Goal: Task Accomplishment & Management: Manage account settings

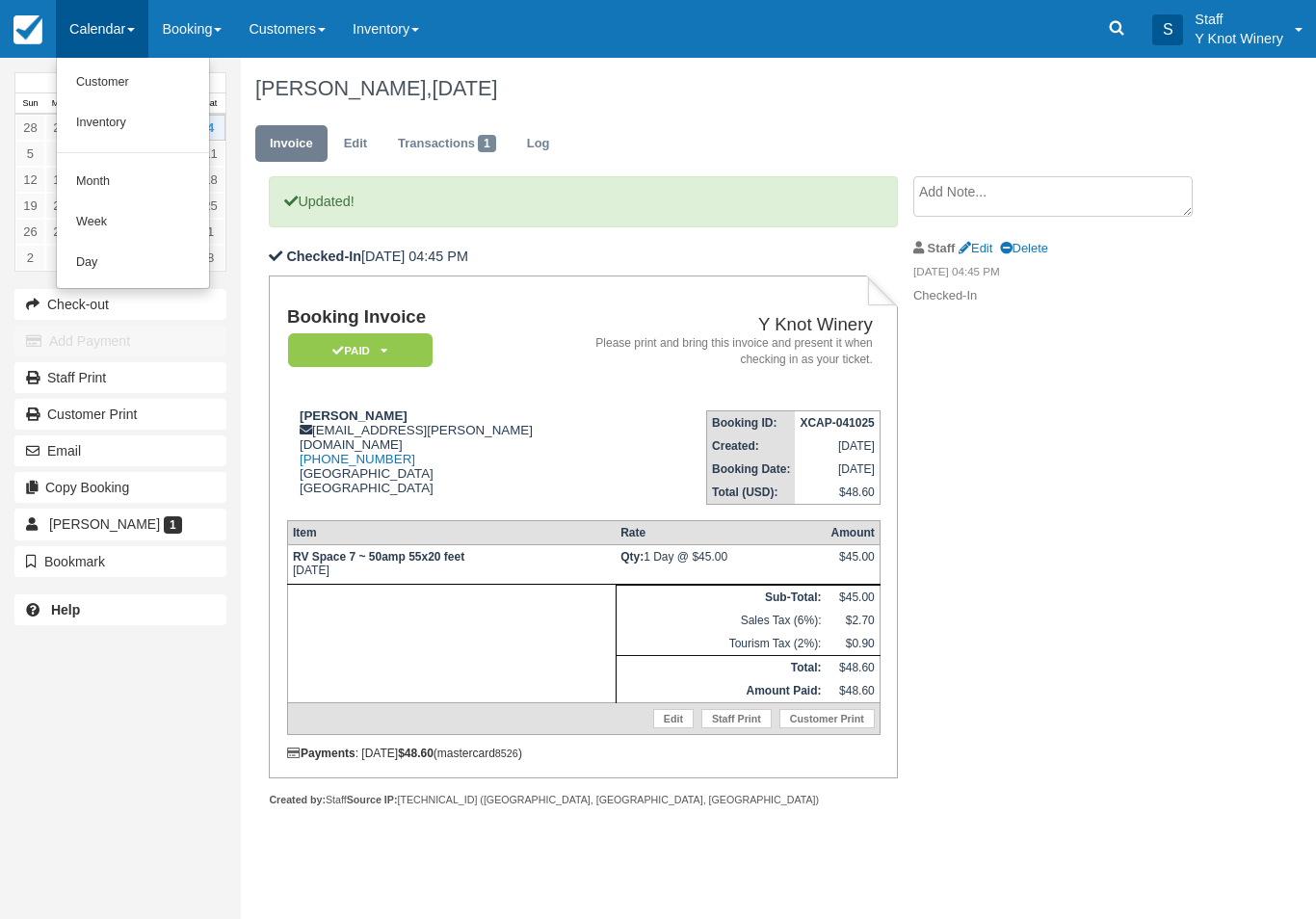
click at [91, 85] on link "Customer" at bounding box center [133, 83] width 152 height 41
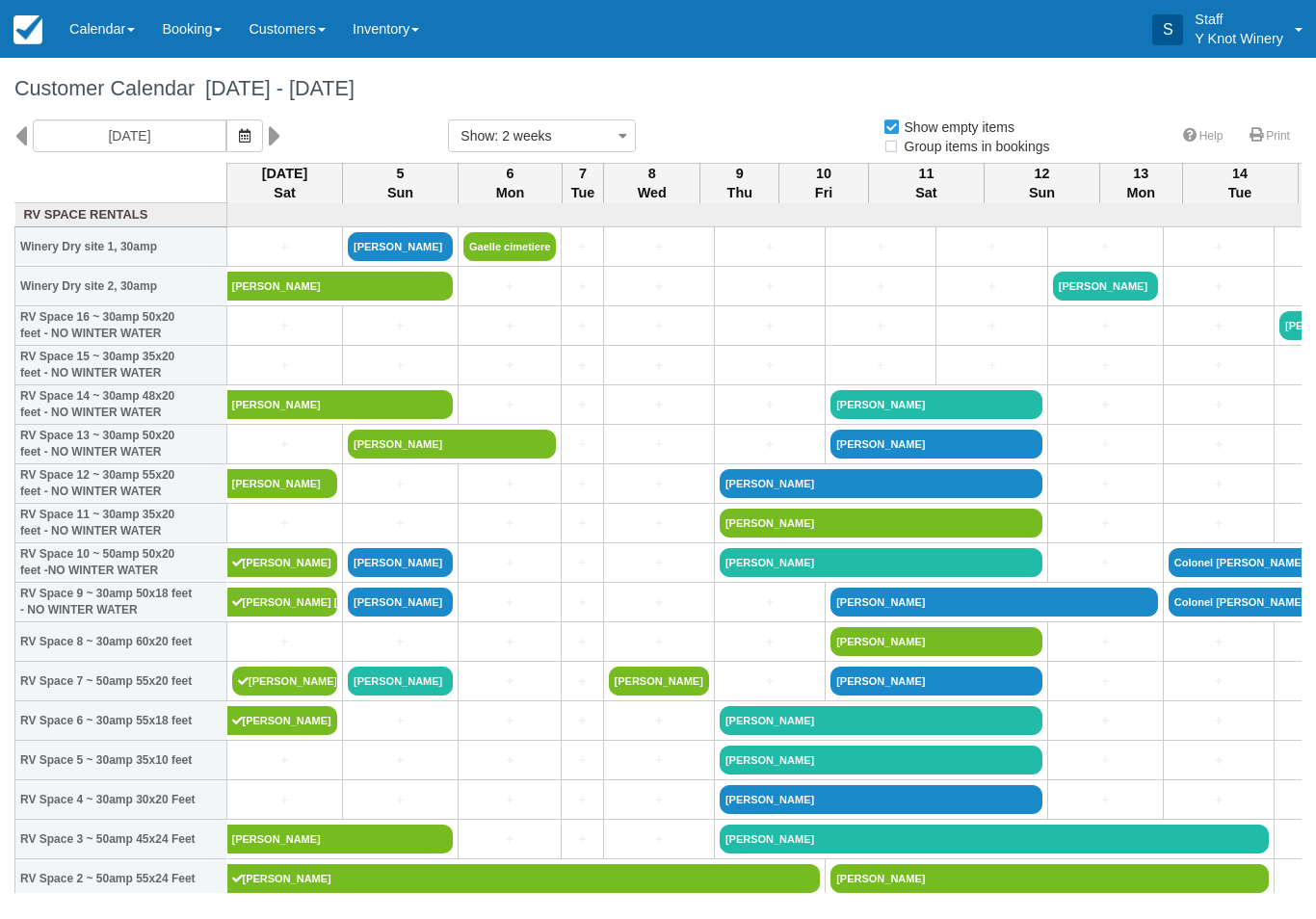
select select
click at [260, 257] on link "+" at bounding box center [284, 247] width 105 height 20
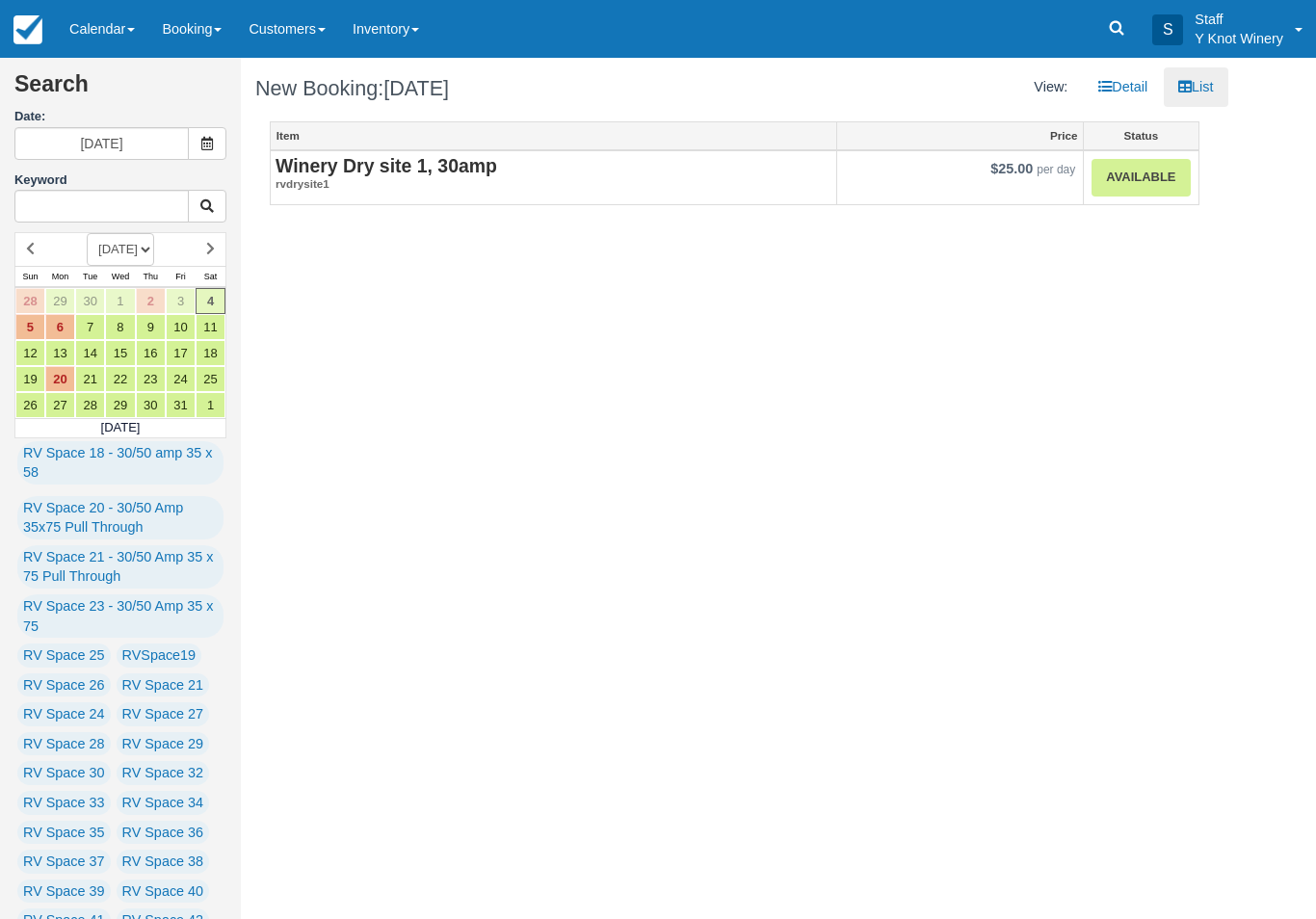
click at [100, 30] on link "Calendar" at bounding box center [103, 29] width 93 height 58
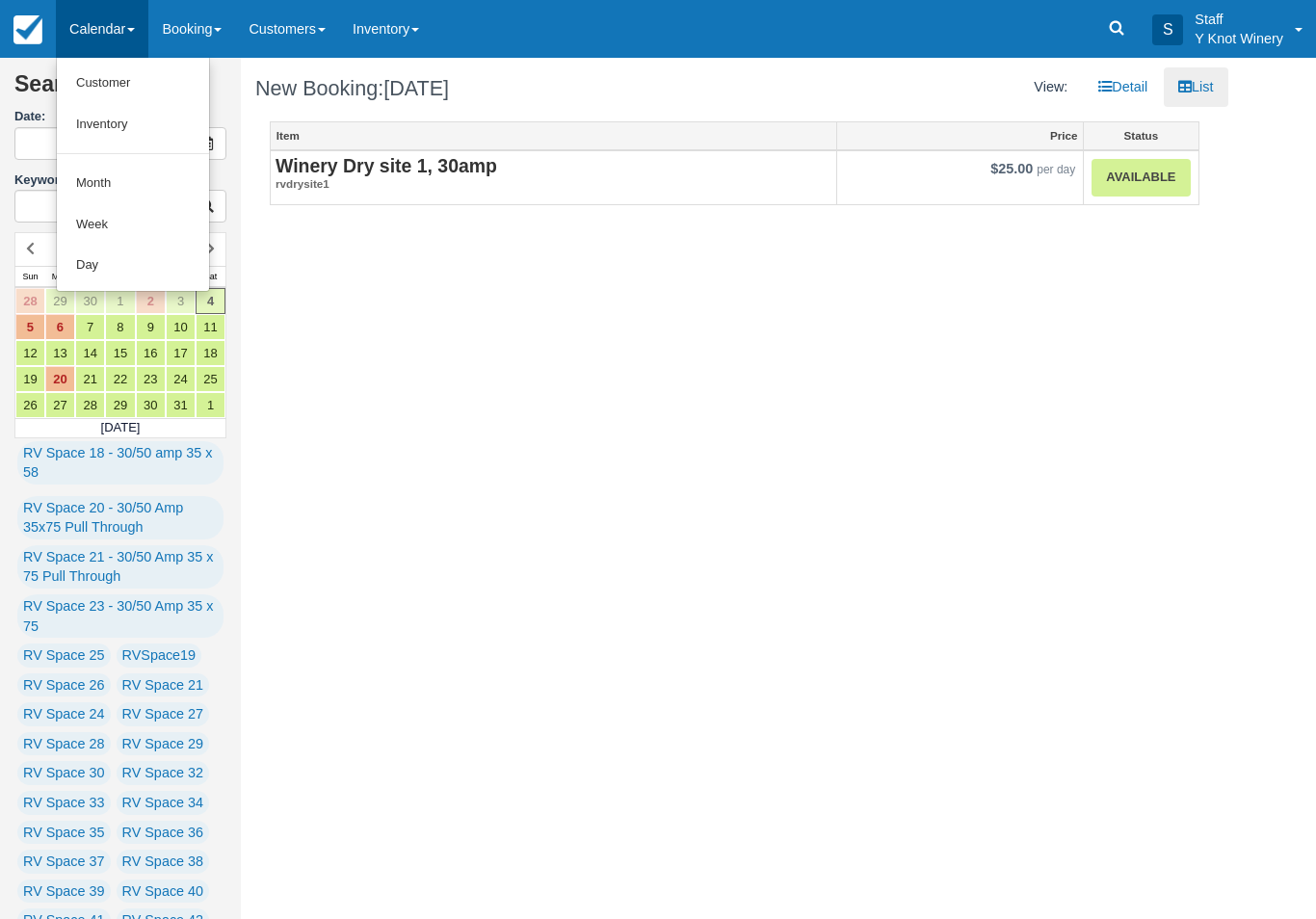
click at [99, 74] on link "Customer" at bounding box center [133, 83] width 152 height 42
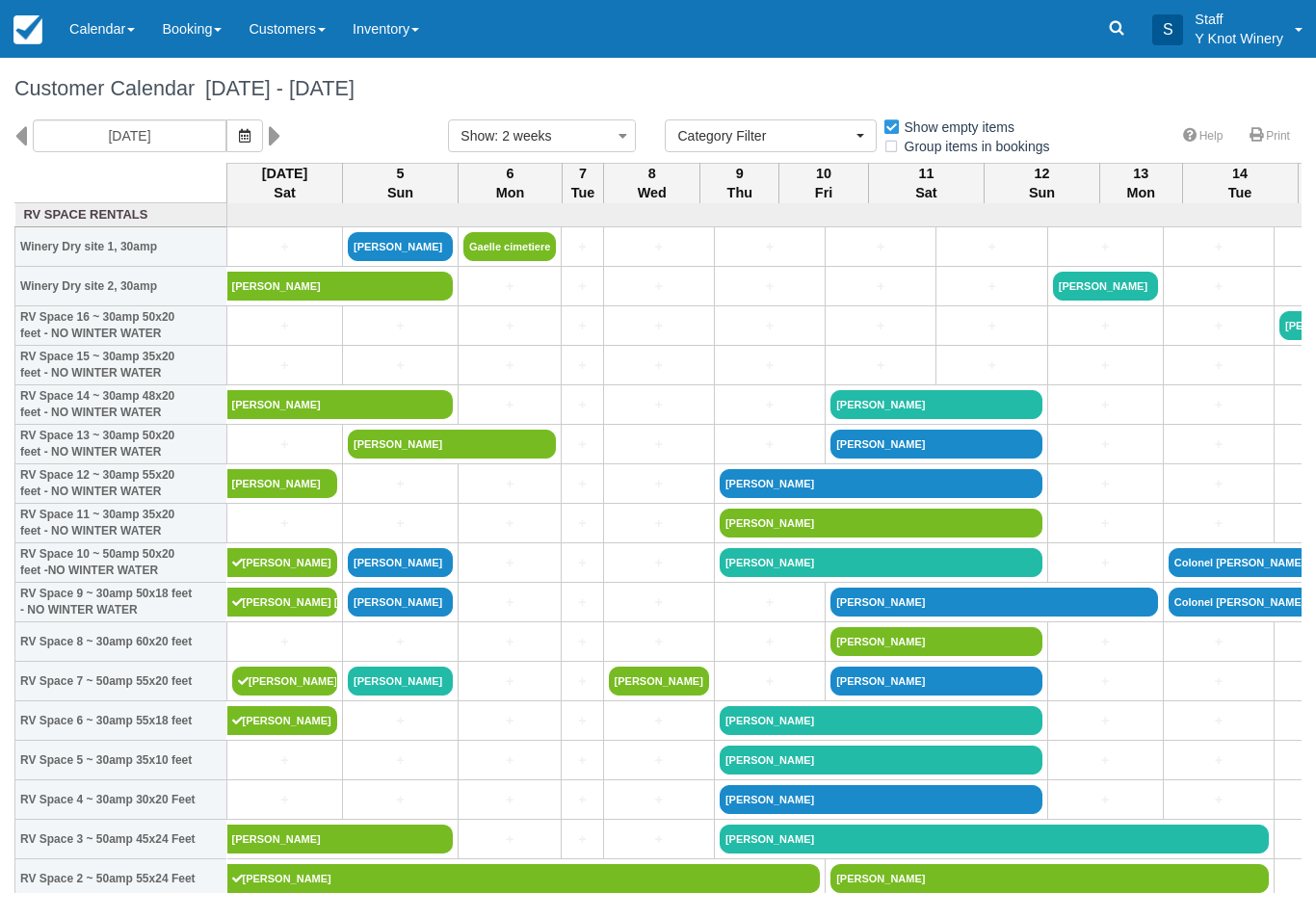
select select
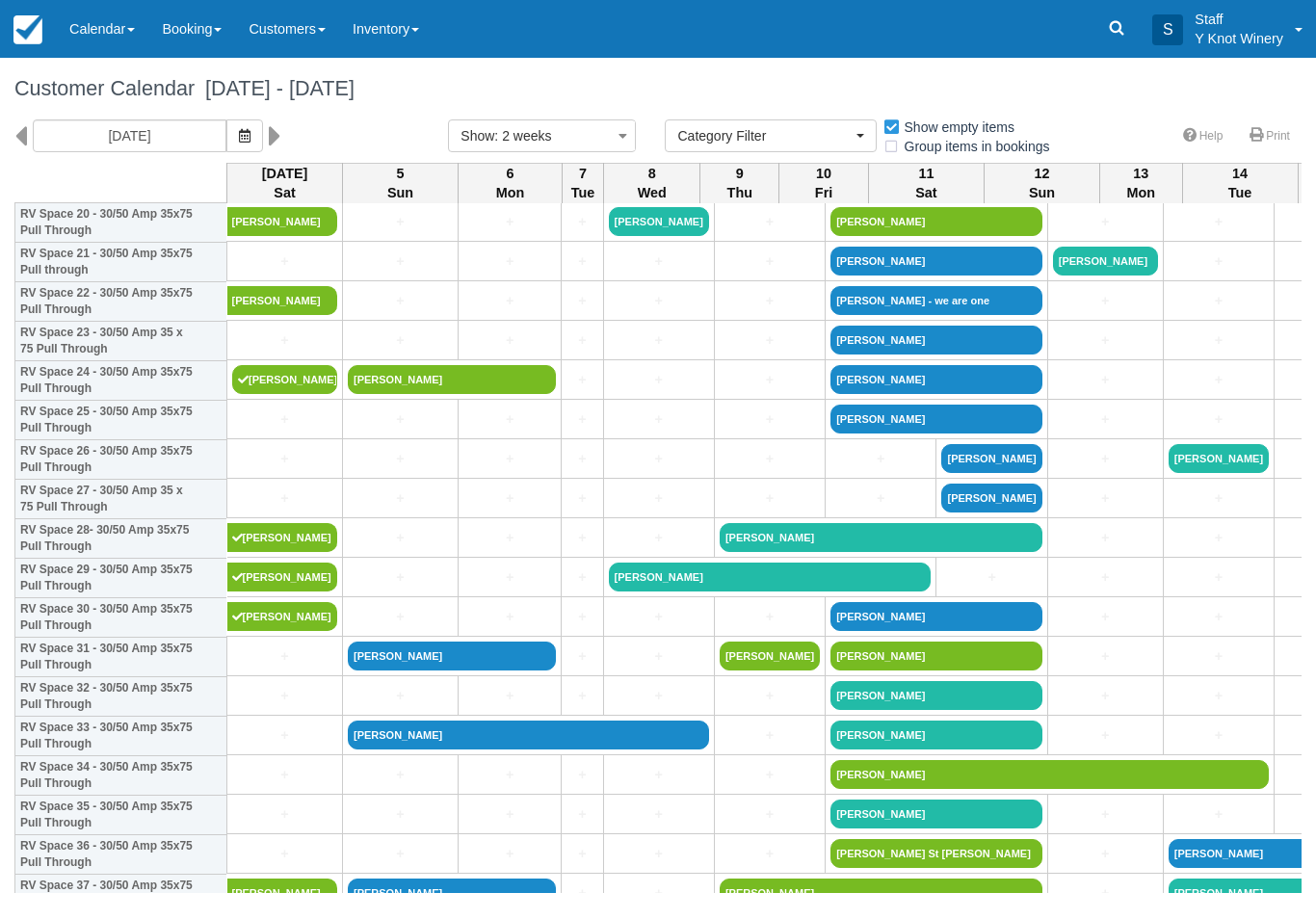
scroll to position [853, 0]
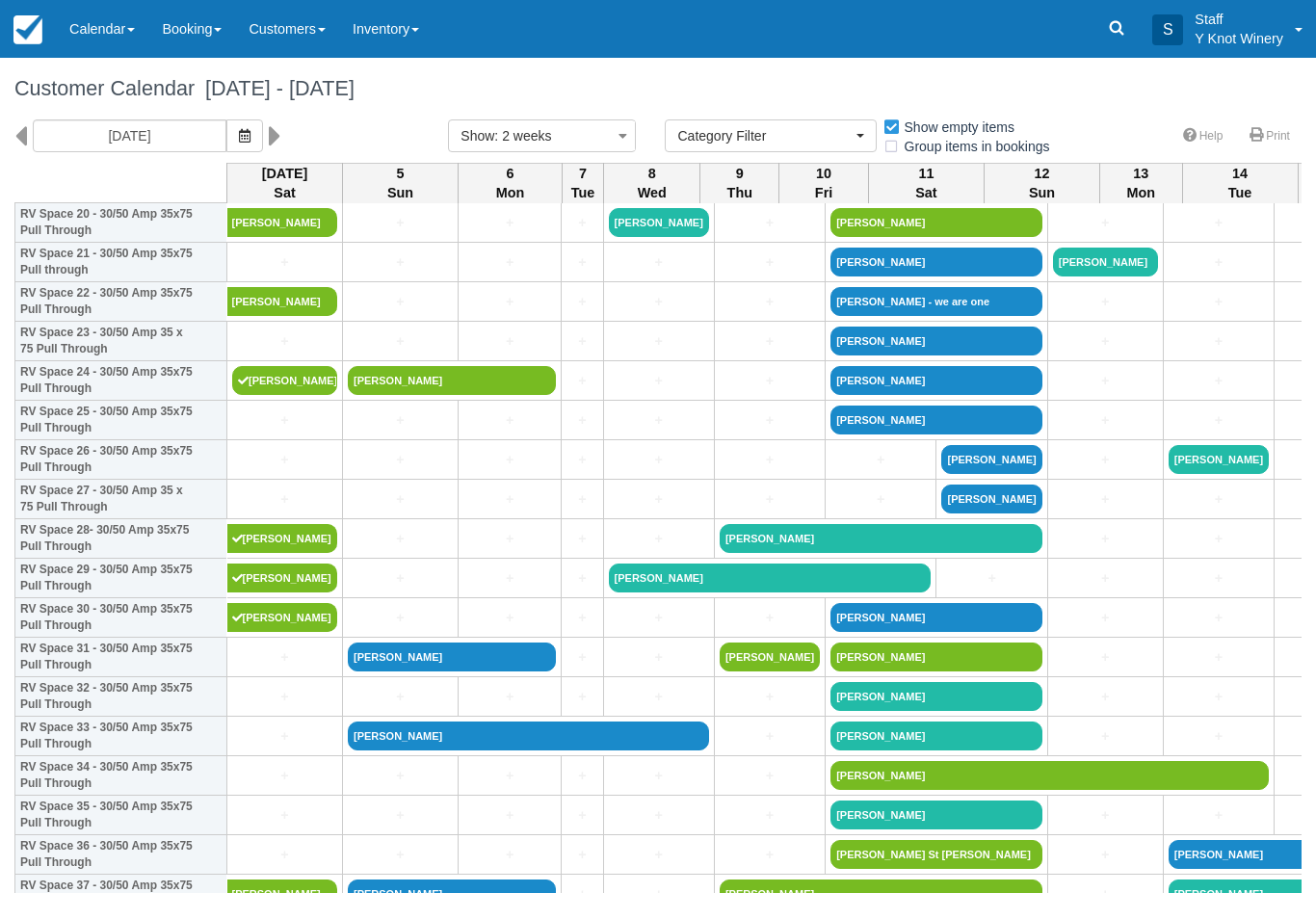
click at [271, 465] on td "+" at bounding box center [284, 460] width 115 height 40
click at [286, 470] on link "+" at bounding box center [284, 460] width 105 height 20
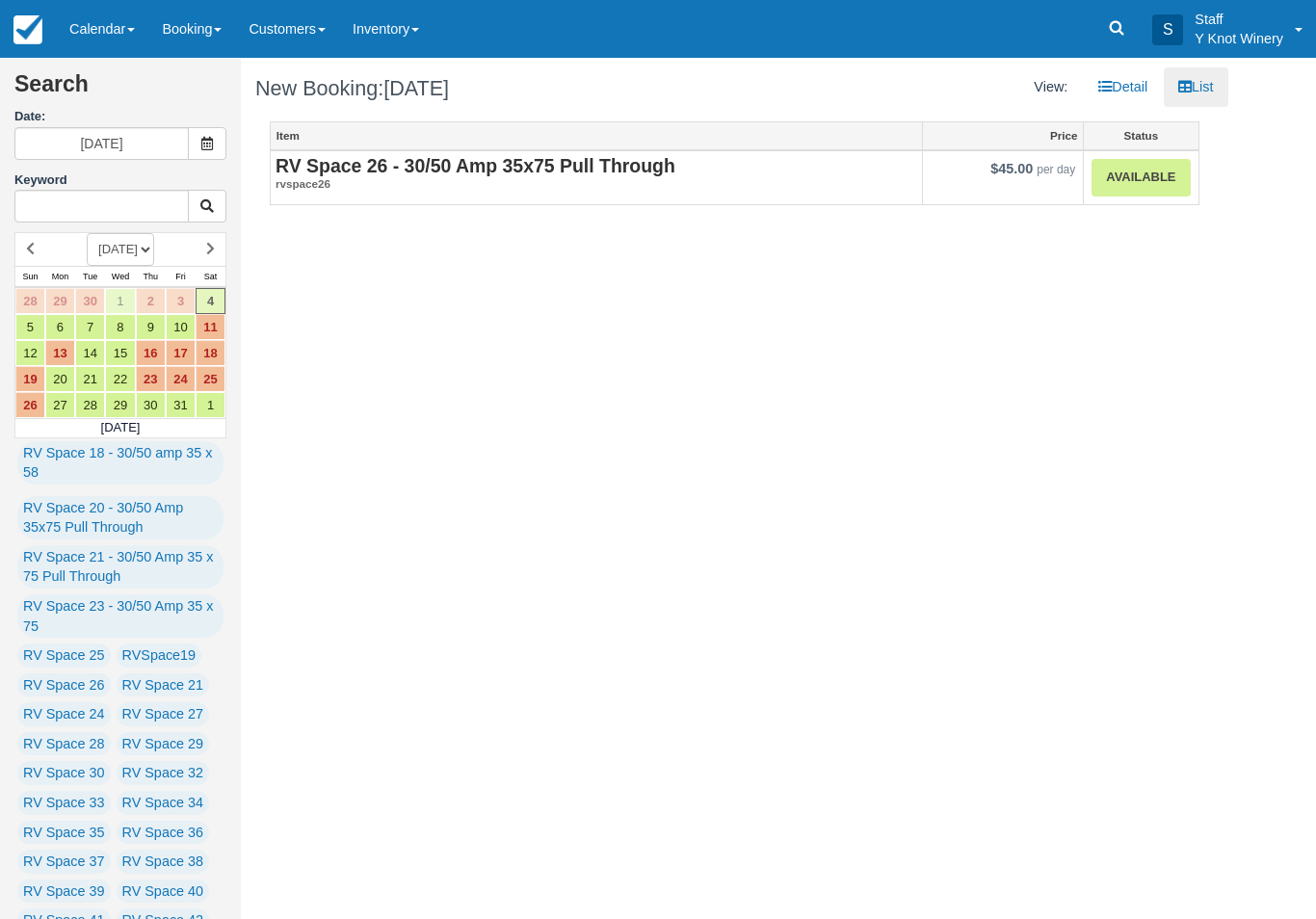
click at [1128, 188] on link "Available" at bounding box center [1141, 177] width 99 height 38
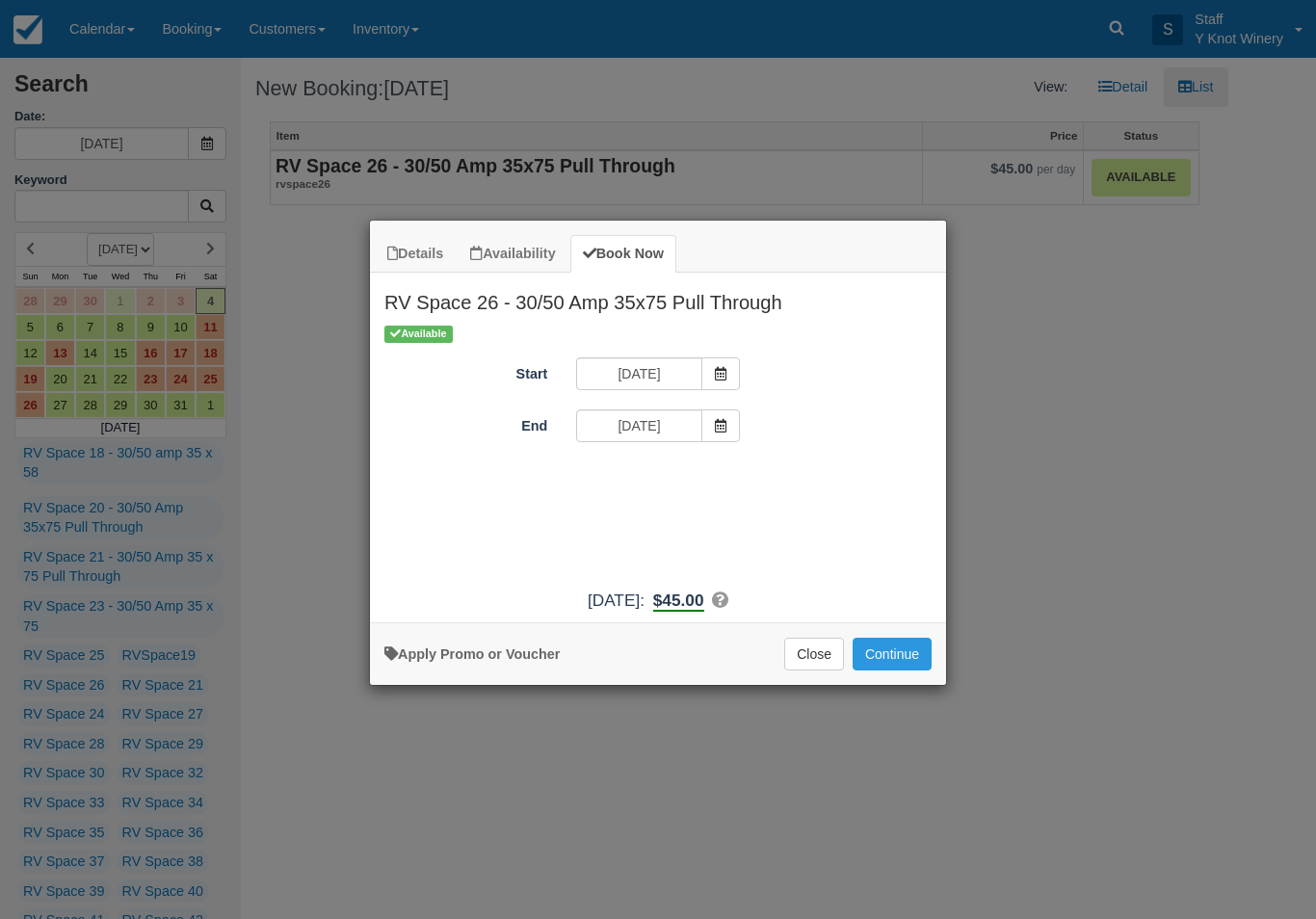
click at [909, 661] on button "Continue" at bounding box center [892, 654] width 79 height 33
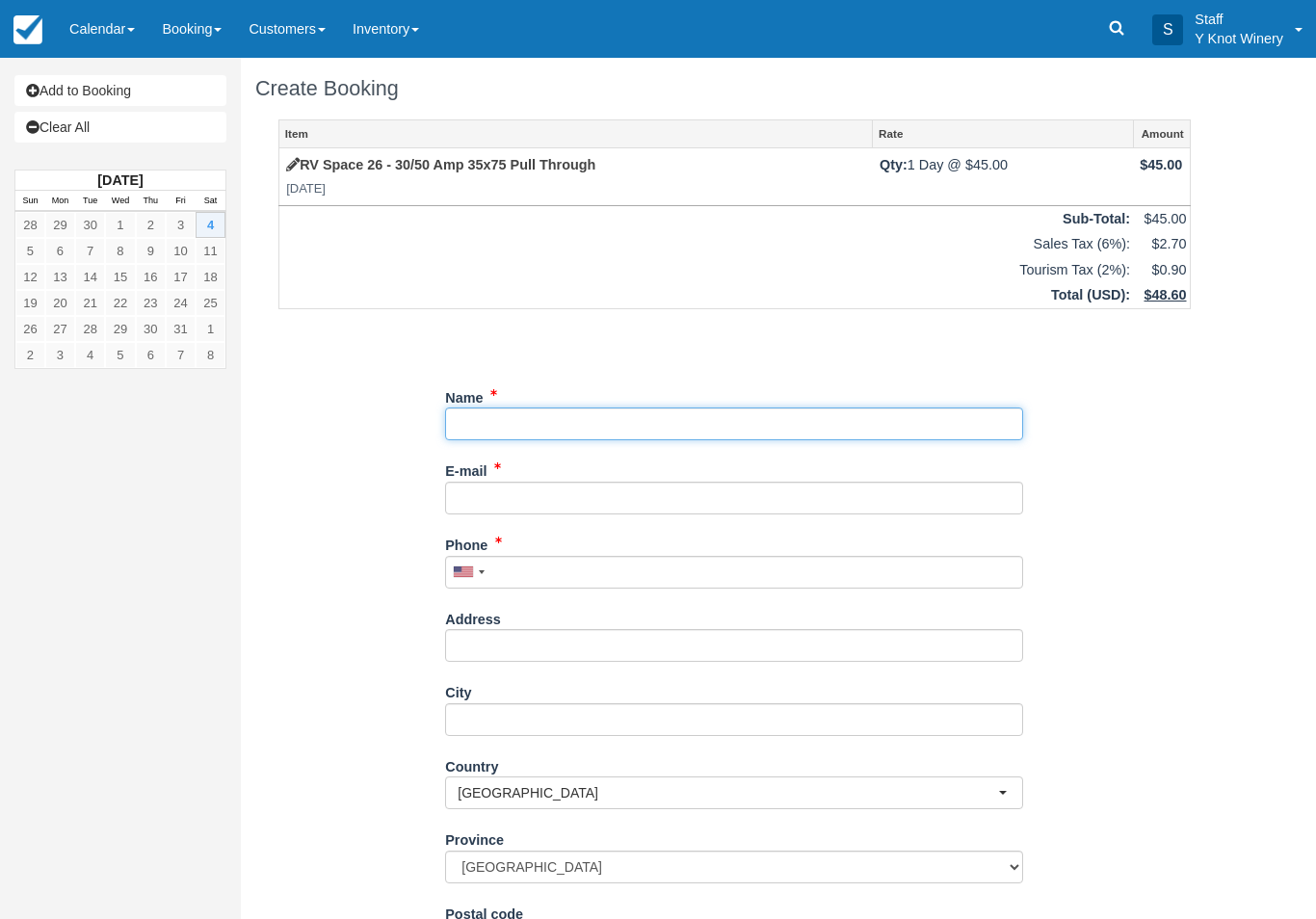
click at [726, 426] on input "Name" at bounding box center [733, 424] width 578 height 33
type input "[PERSON_NAME]"
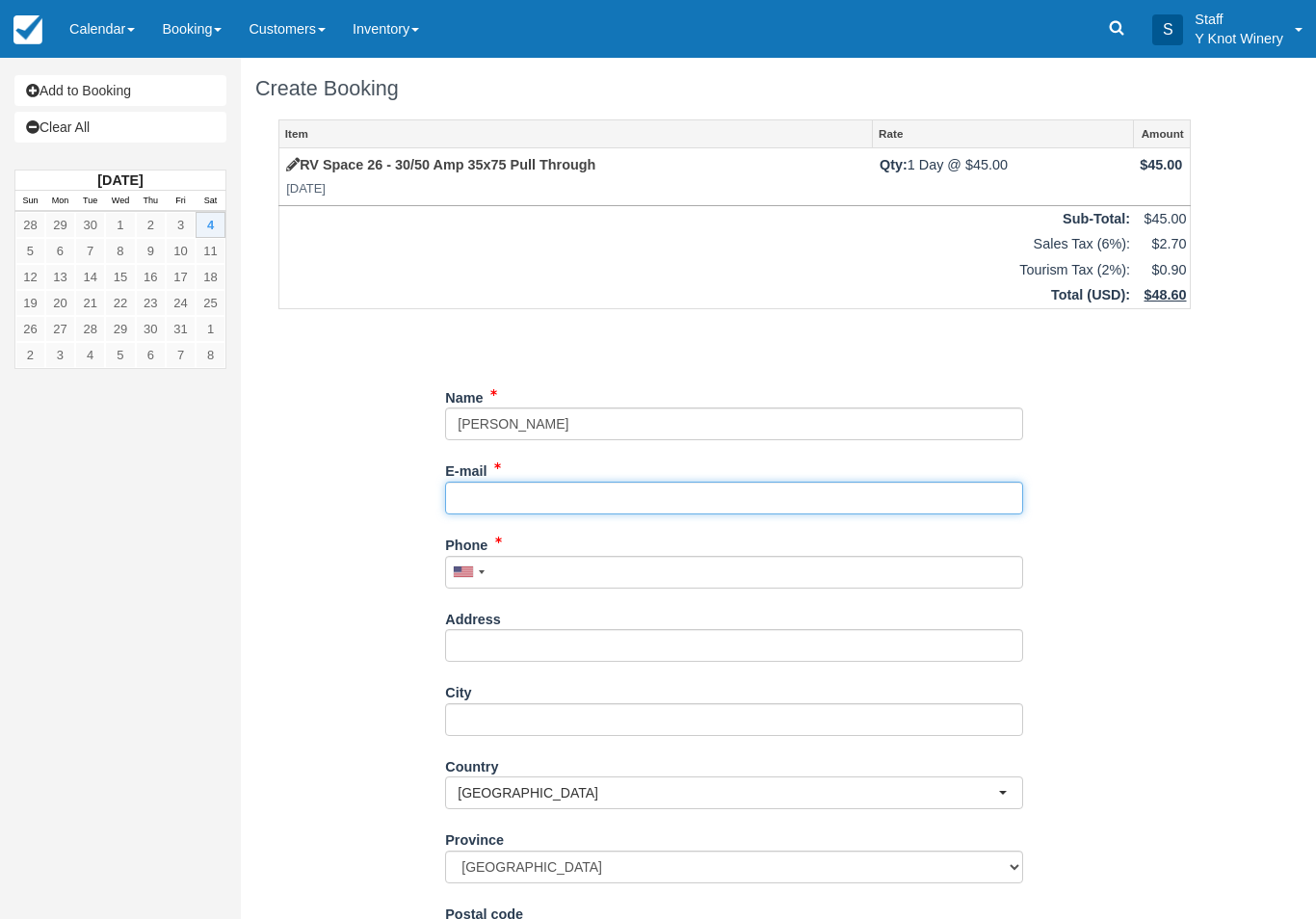
click at [574, 496] on input "E-mail" at bounding box center [733, 498] width 578 height 33
type input "none.com"
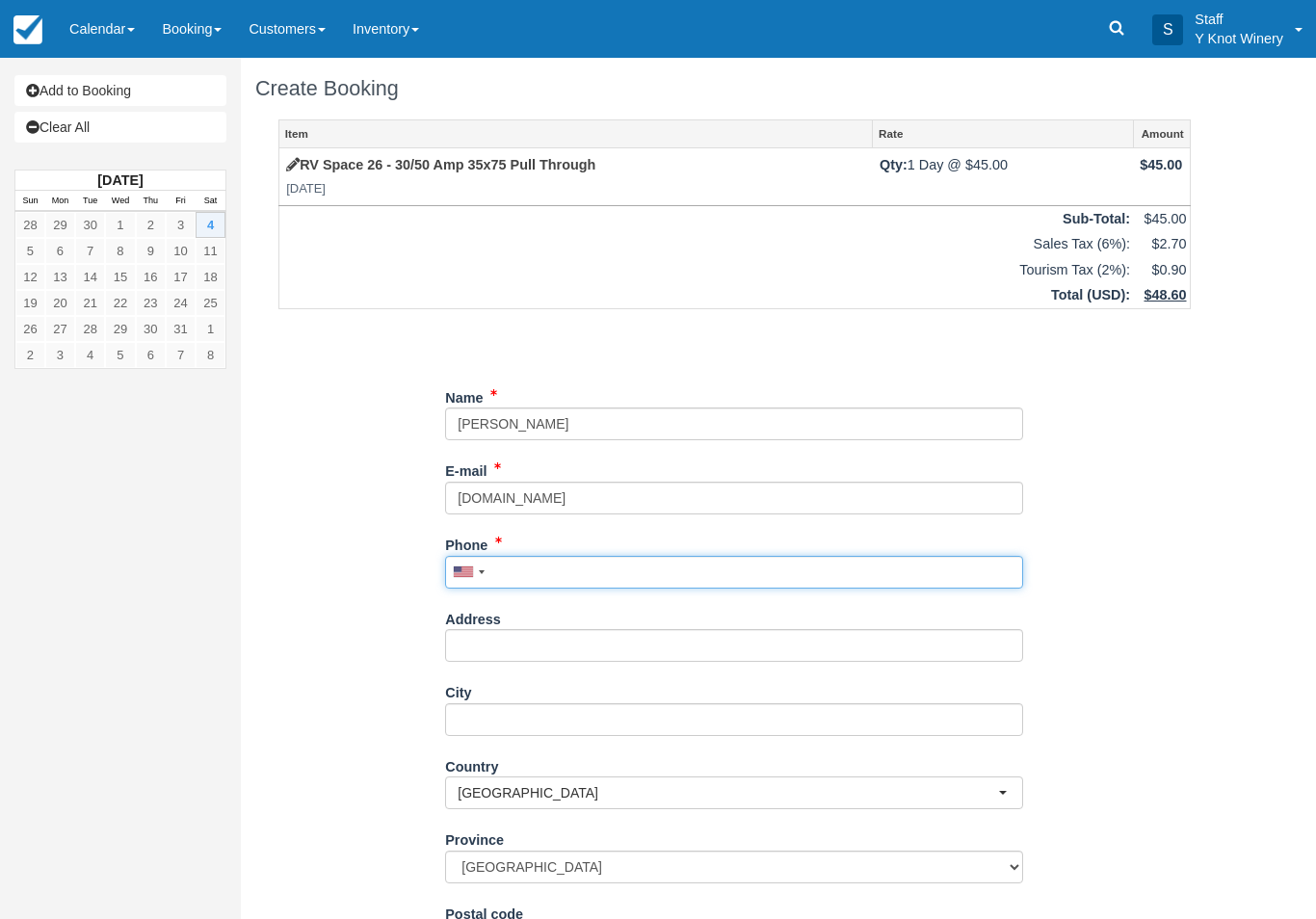
click at [558, 560] on input "Phone" at bounding box center [733, 573] width 578 height 33
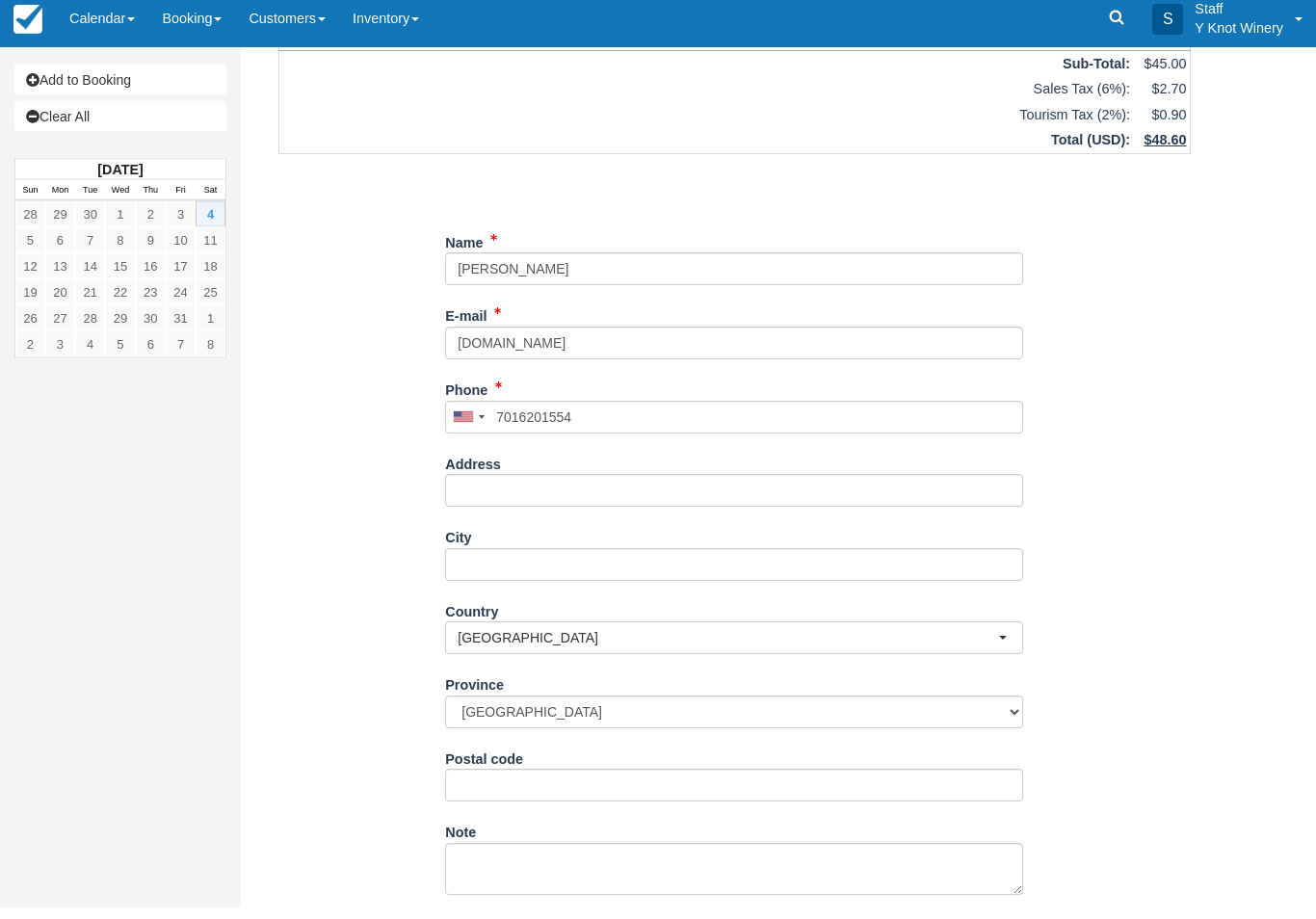
click at [494, 918] on button "Continue" at bounding box center [492, 937] width 93 height 33
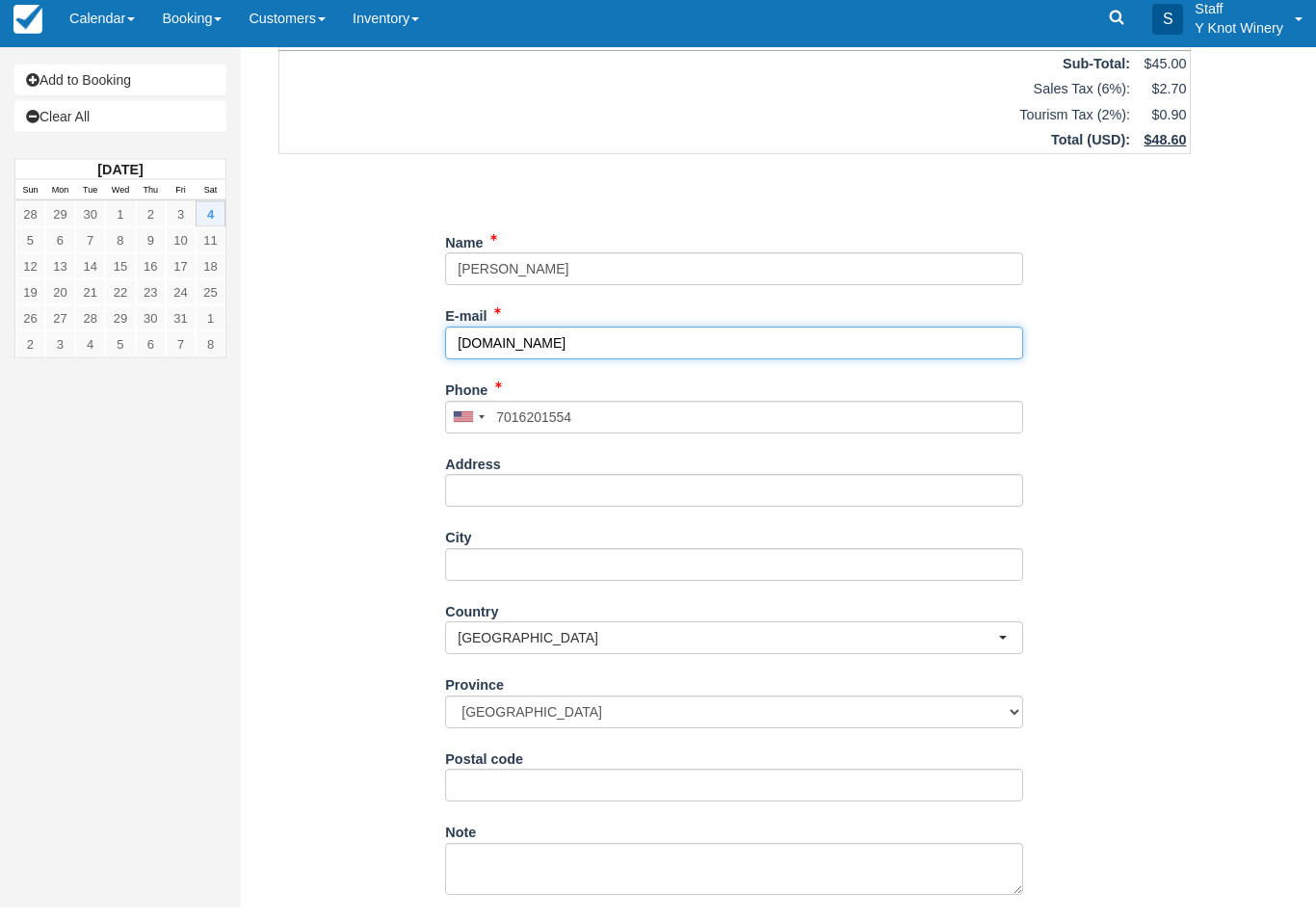
type input "[PHONE_NUMBER]"
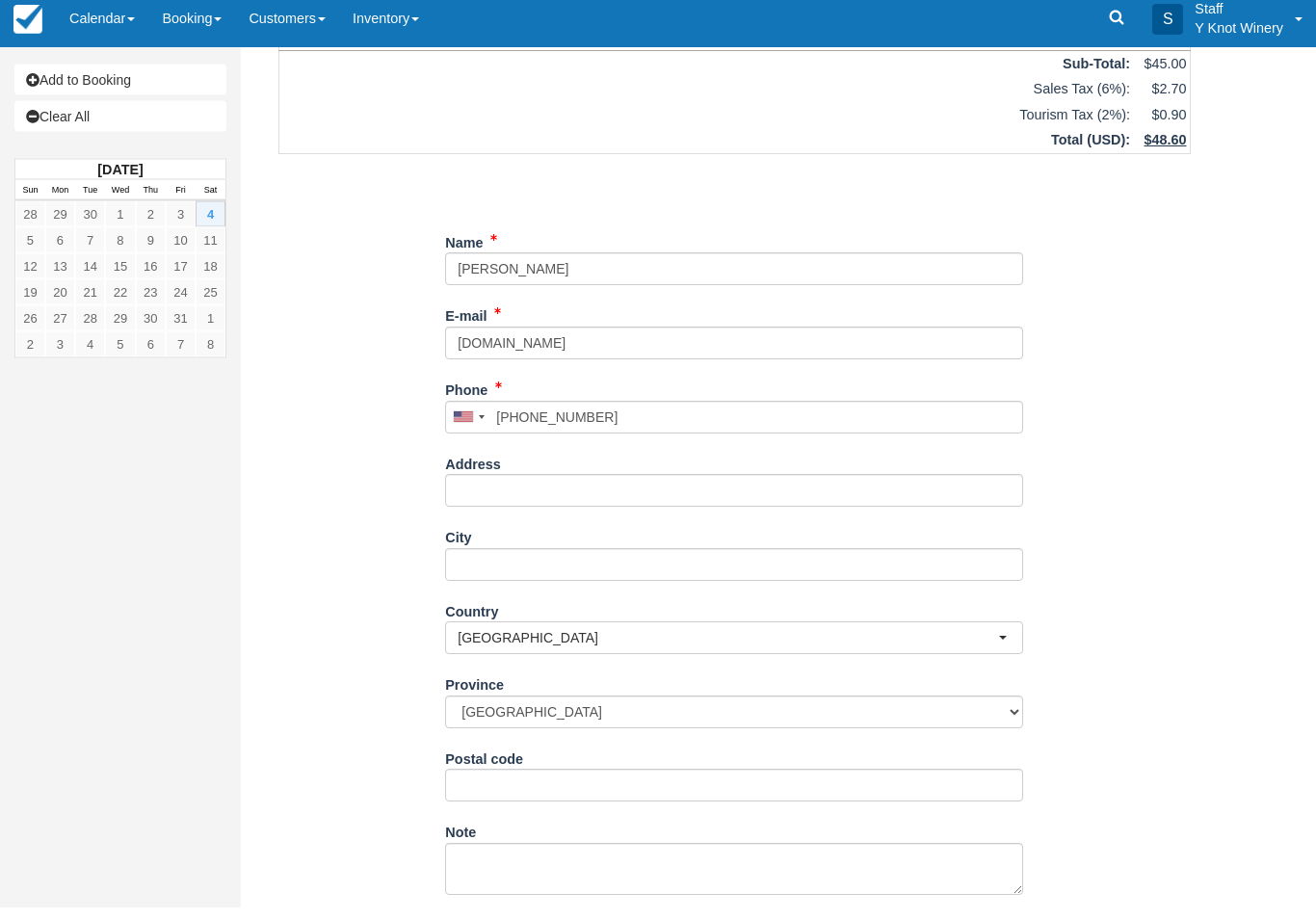
click at [507, 918] on button "Continue" at bounding box center [492, 937] width 93 height 33
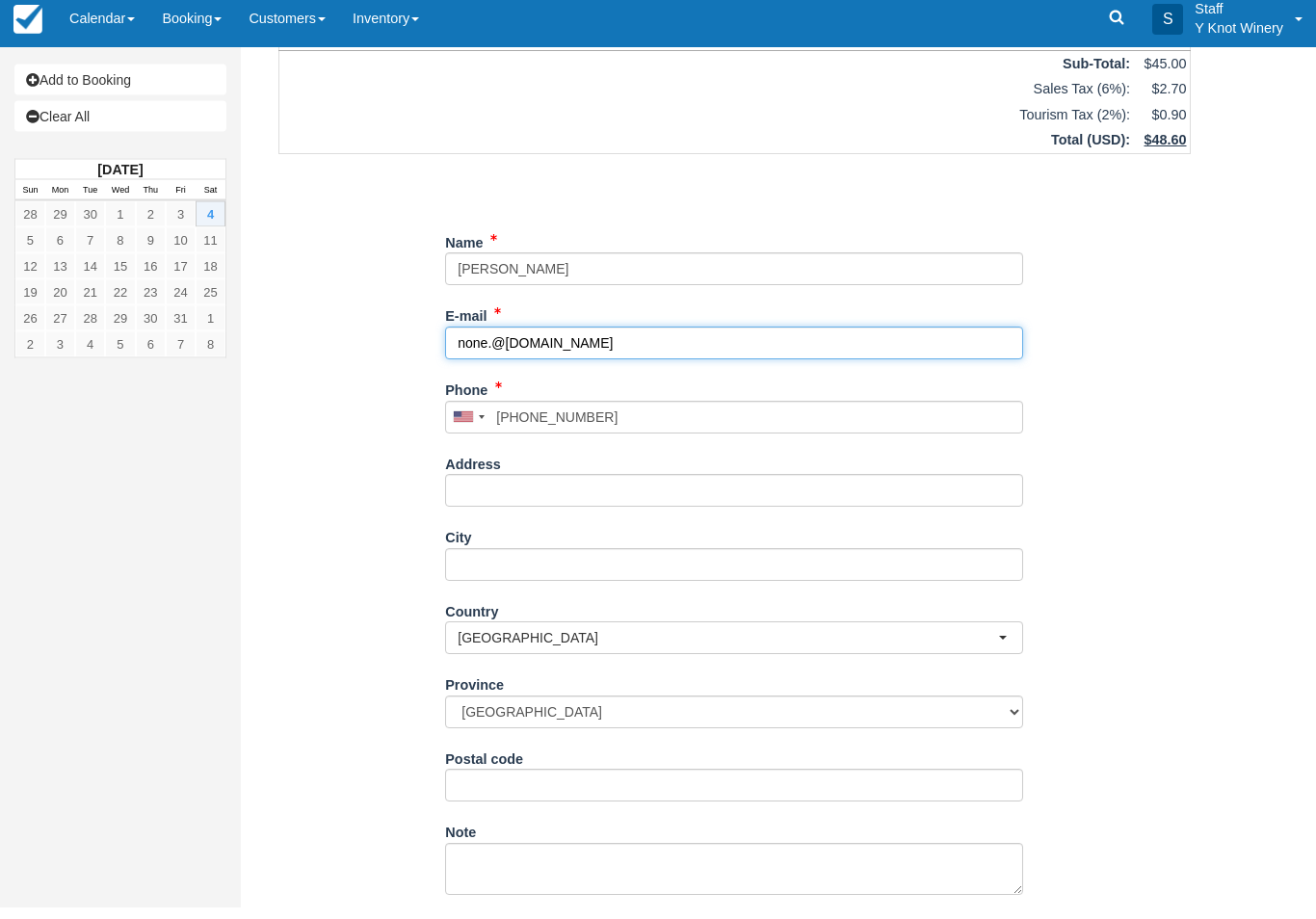
scroll to position [155, 0]
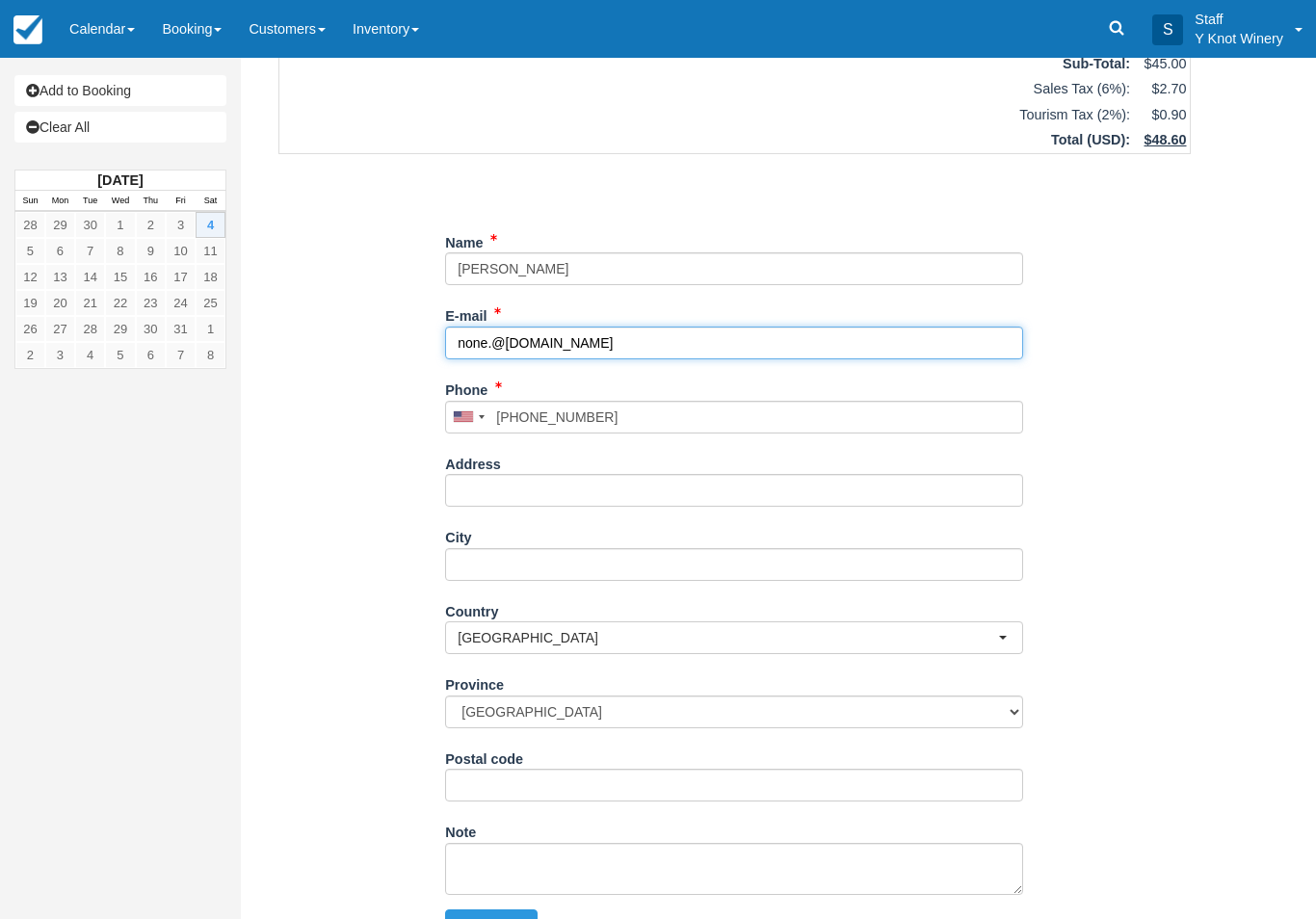
type input "none.@none.com"
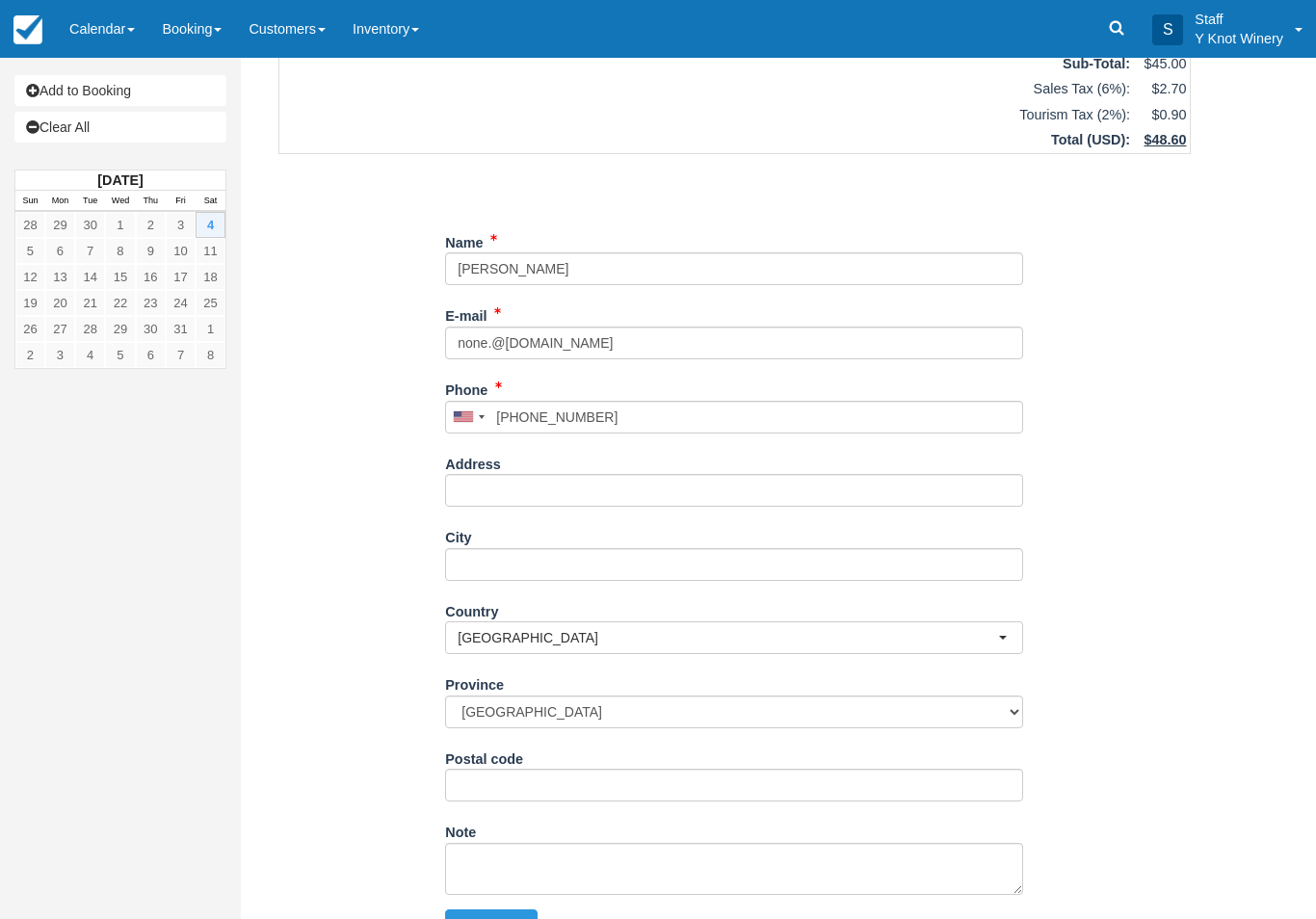
click at [478, 909] on button "Continue" at bounding box center [492, 926] width 93 height 33
type input "+17016201554"
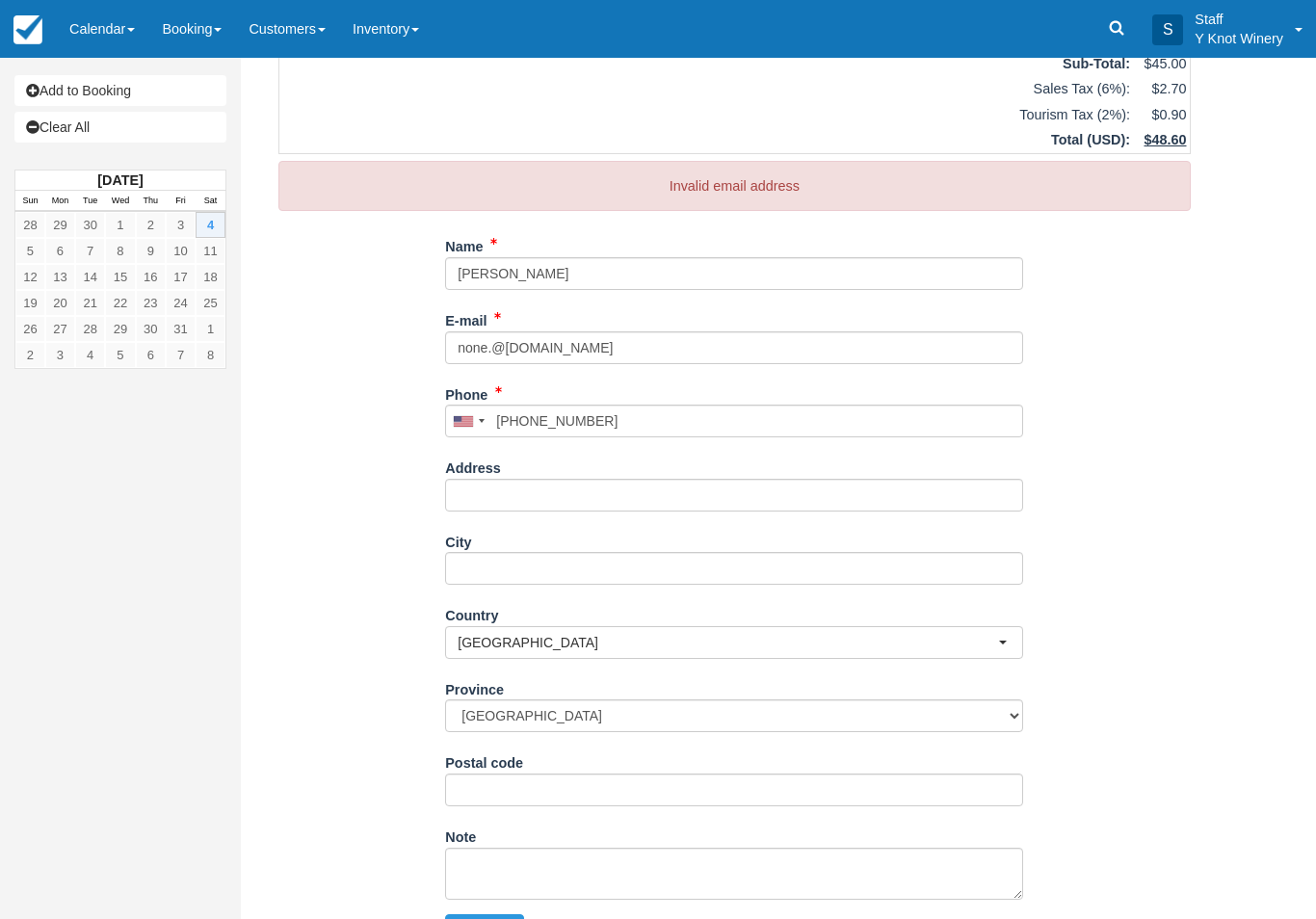
scroll to position [159, 0]
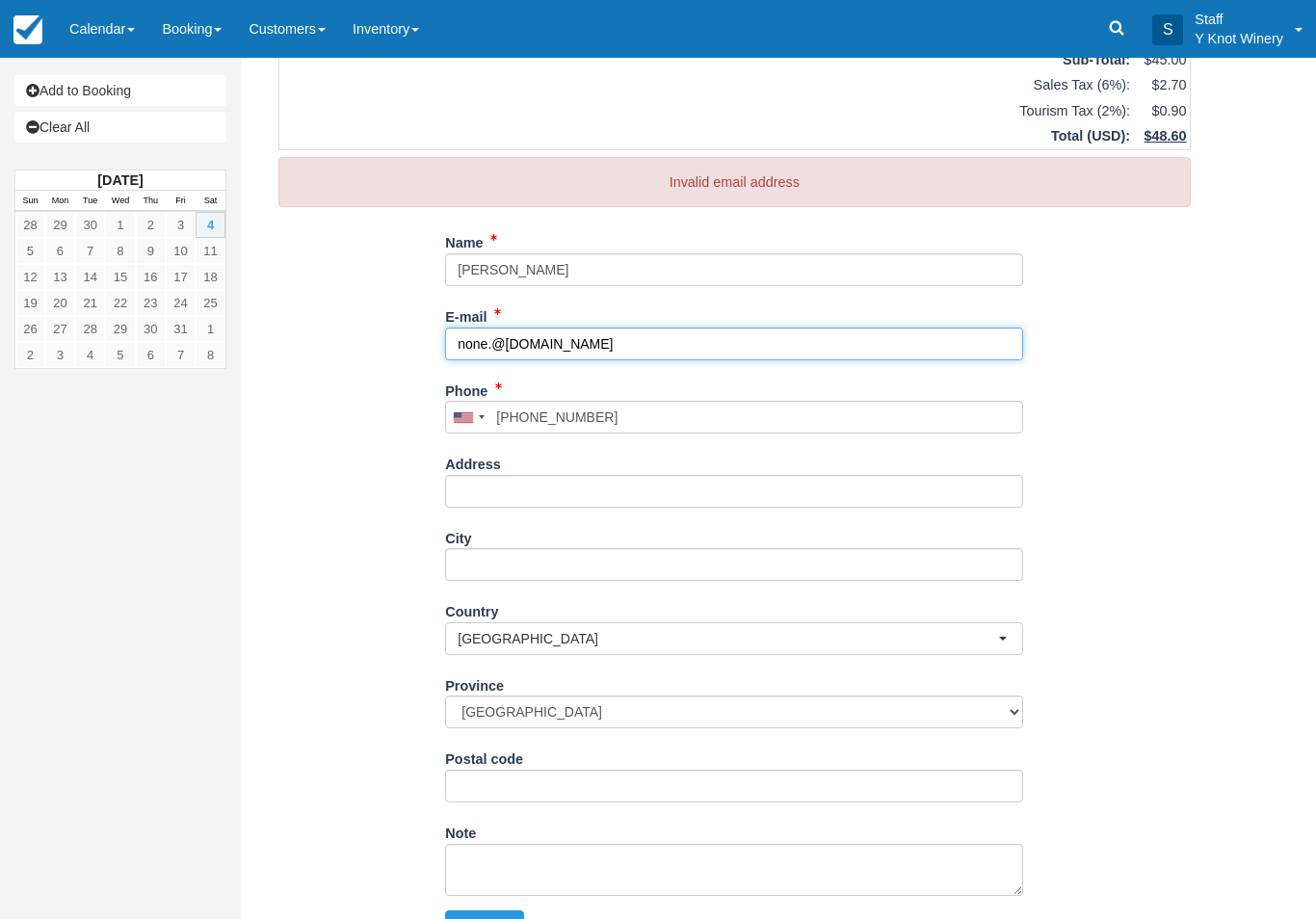
click at [490, 336] on input "none.@none.com" at bounding box center [733, 344] width 578 height 33
type input "[EMAIL_ADDRESS][DOMAIN_NAME]"
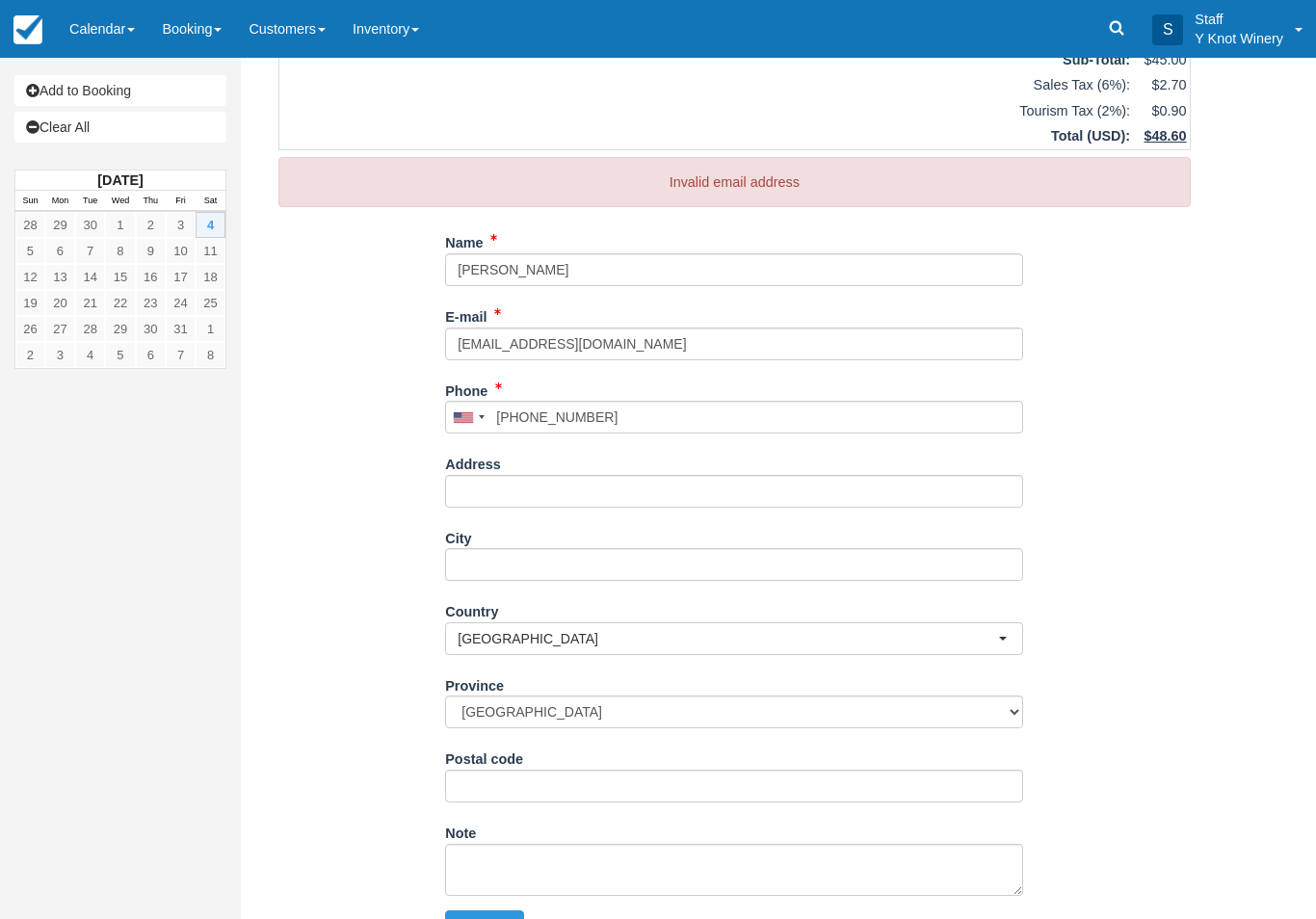
click at [502, 910] on button "Continue" at bounding box center [485, 927] width 79 height 33
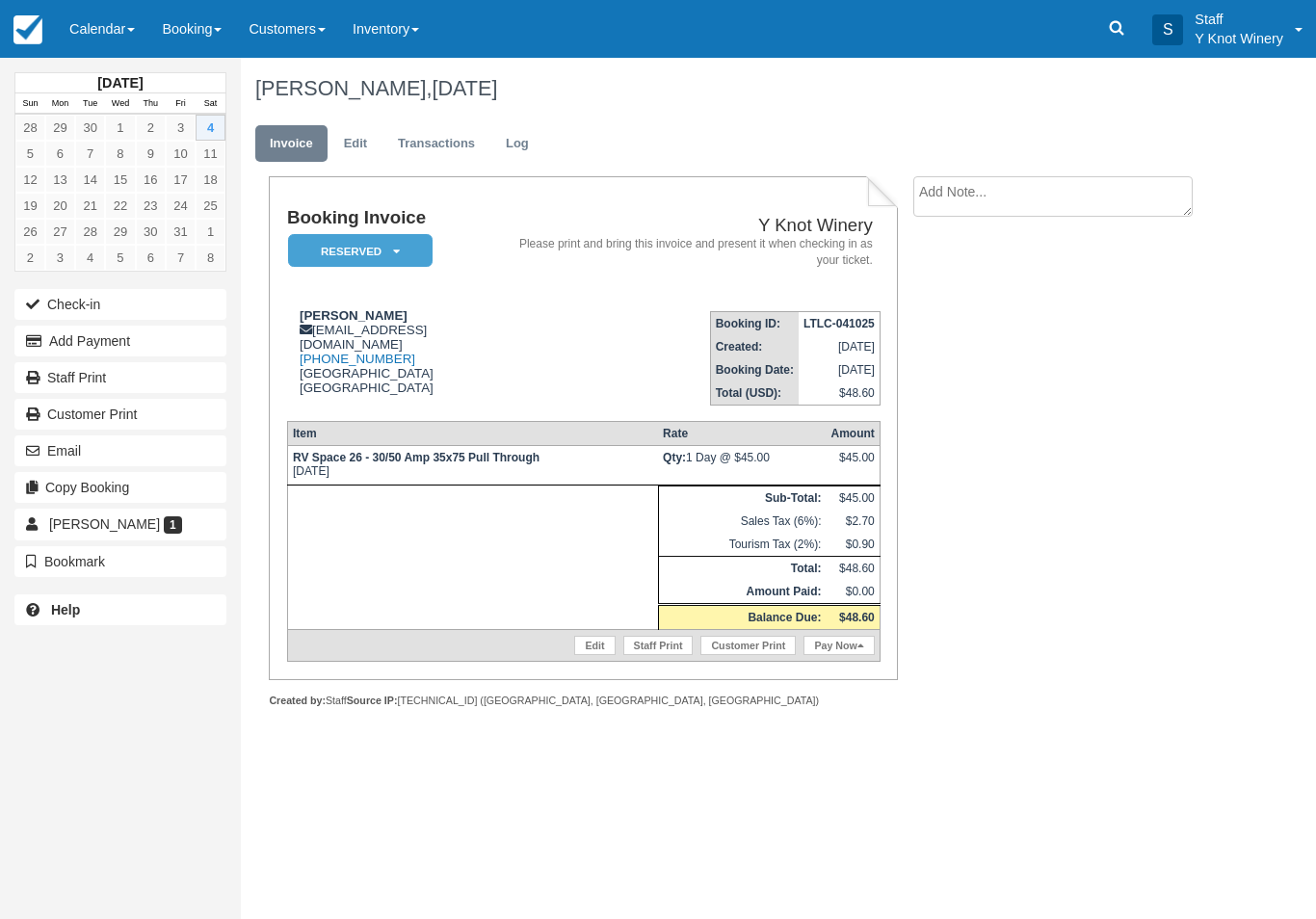
click at [574, 654] on link "Edit" at bounding box center [594, 645] width 41 height 19
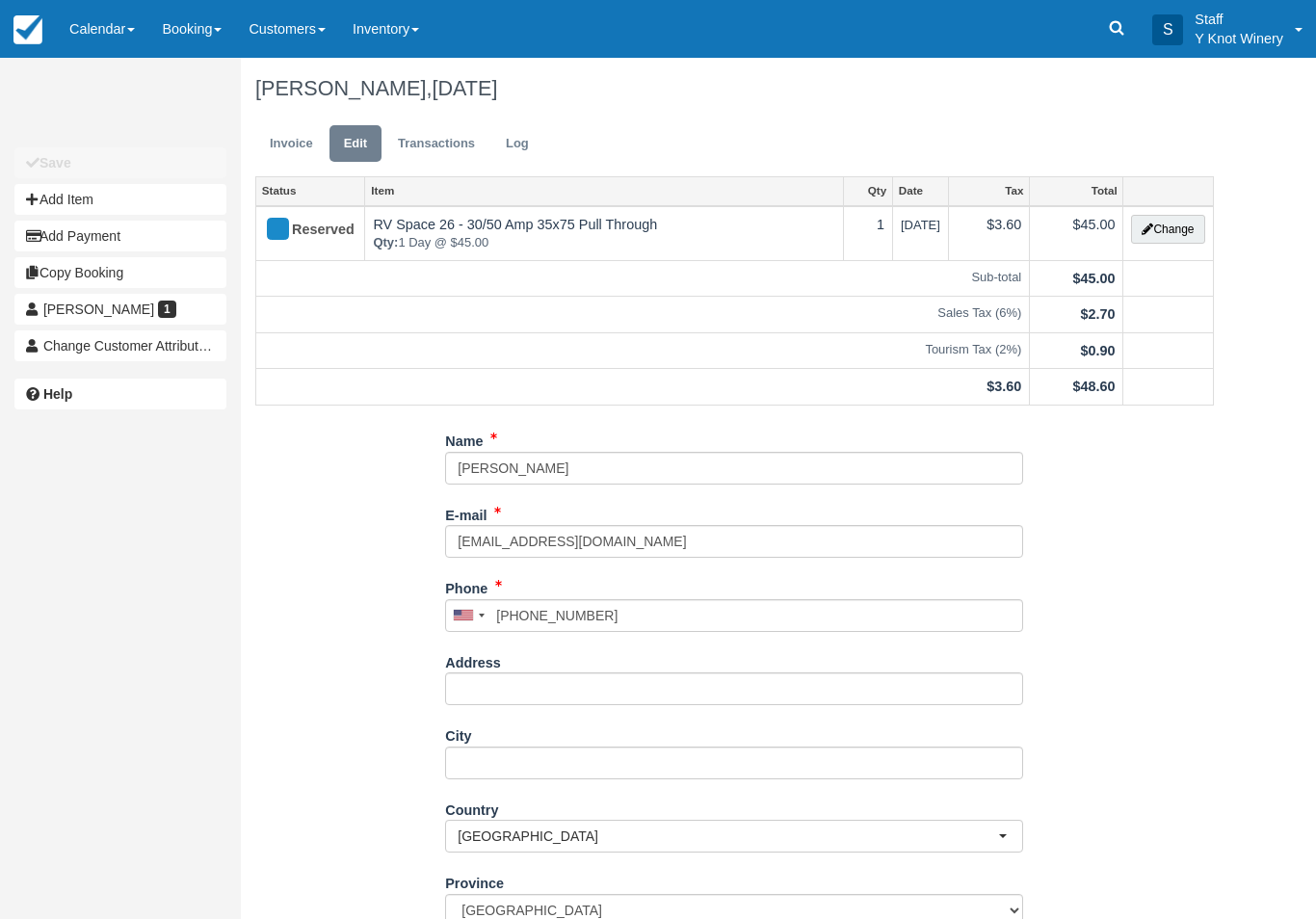
click at [1173, 230] on button "Change" at bounding box center [1168, 229] width 74 height 29
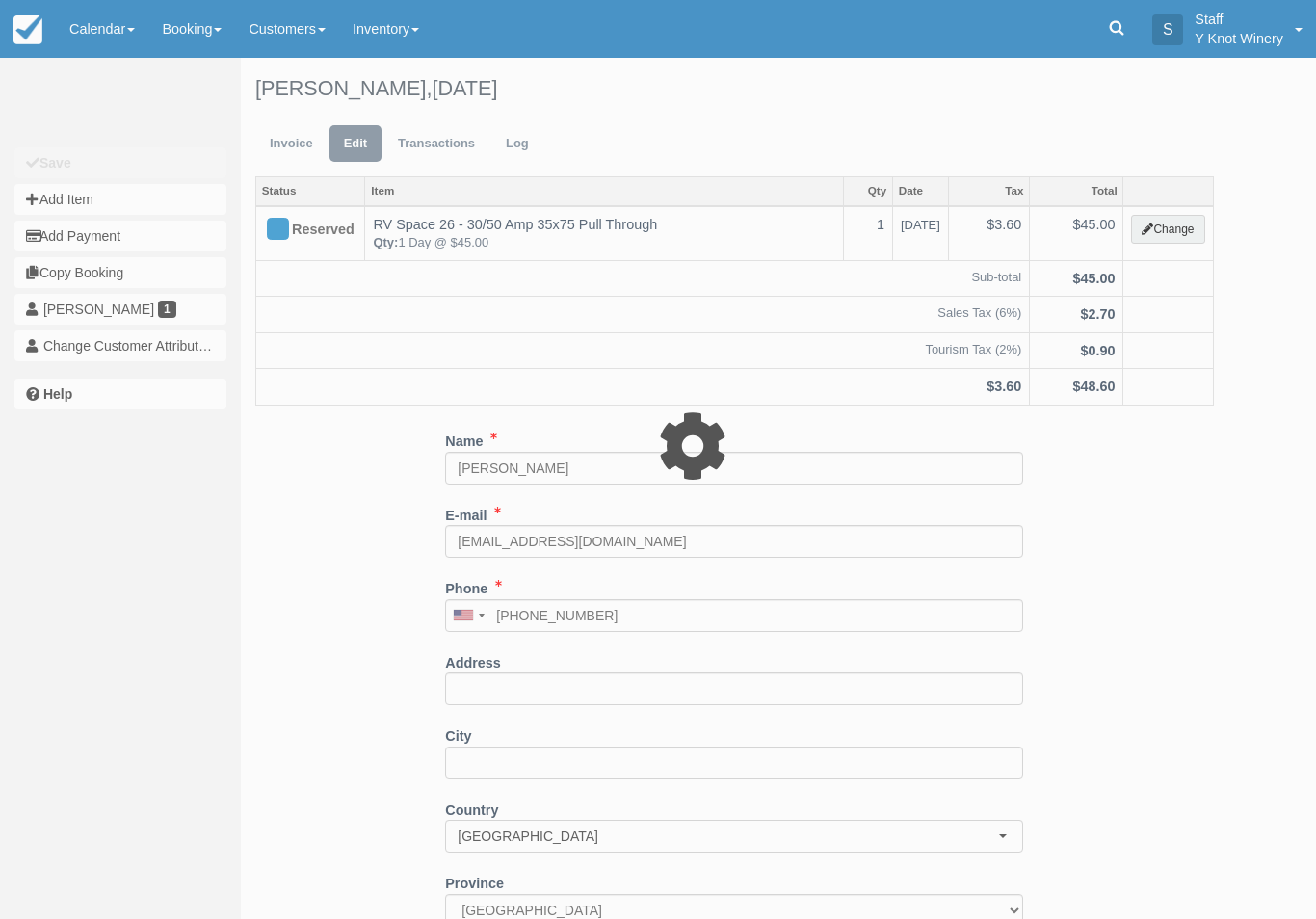
type input "45.00"
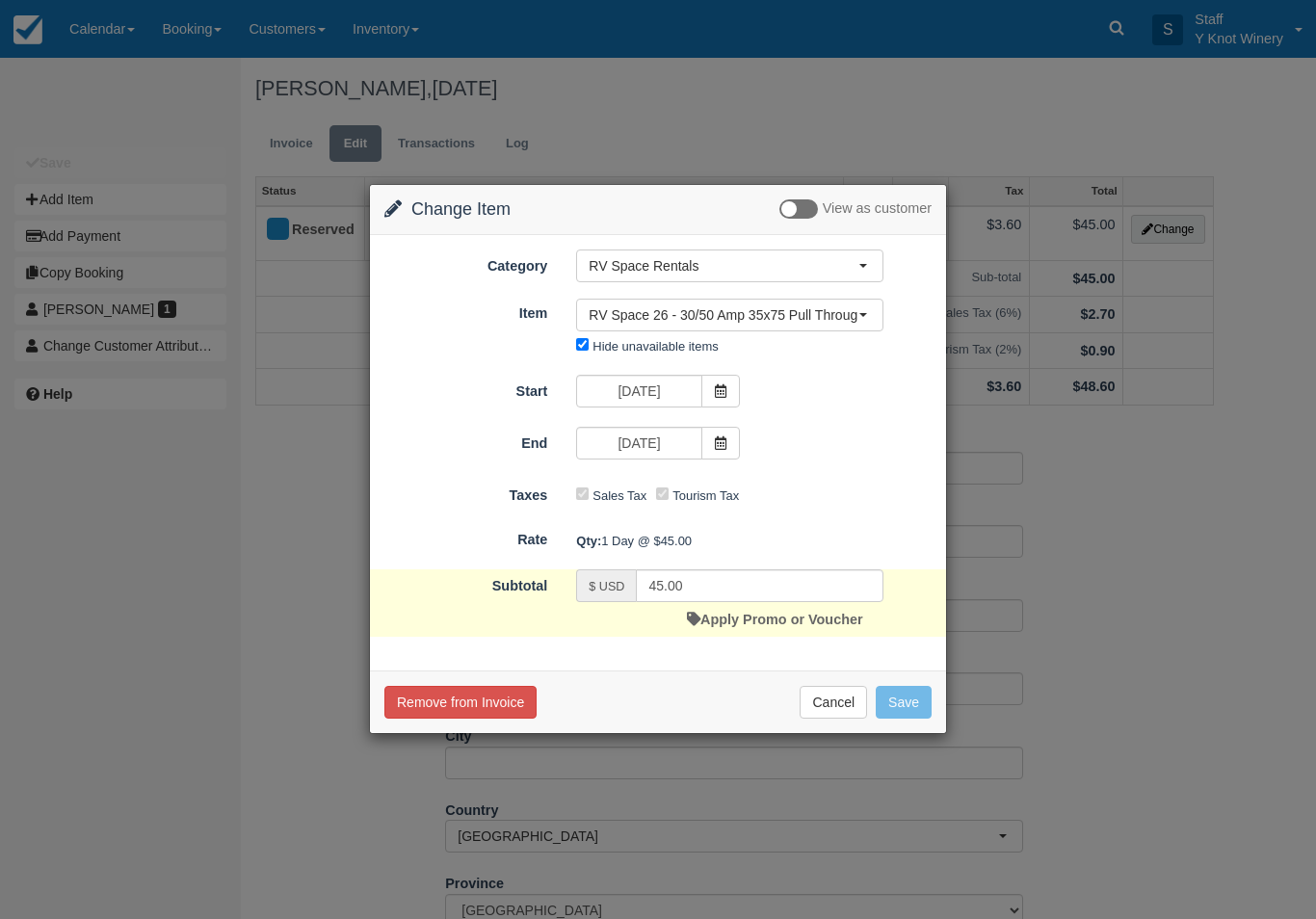
click at [730, 617] on link "Apply Promo or Voucher" at bounding box center [774, 619] width 175 height 15
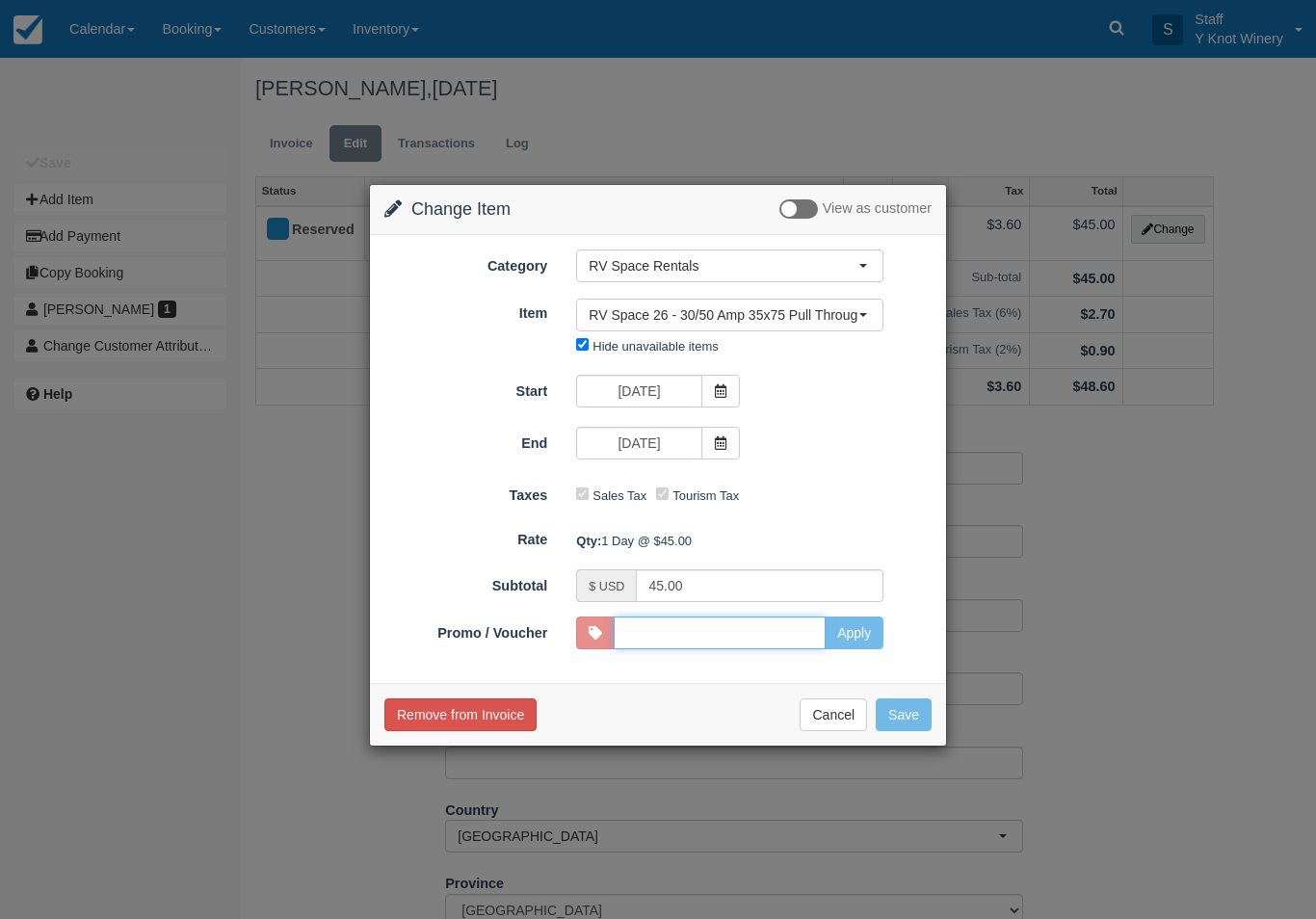
click at [748, 626] on input "Promo / Voucher" at bounding box center [719, 633] width 212 height 33
type input "HHOST"
click at [855, 625] on button "Apply" at bounding box center [853, 633] width 59 height 33
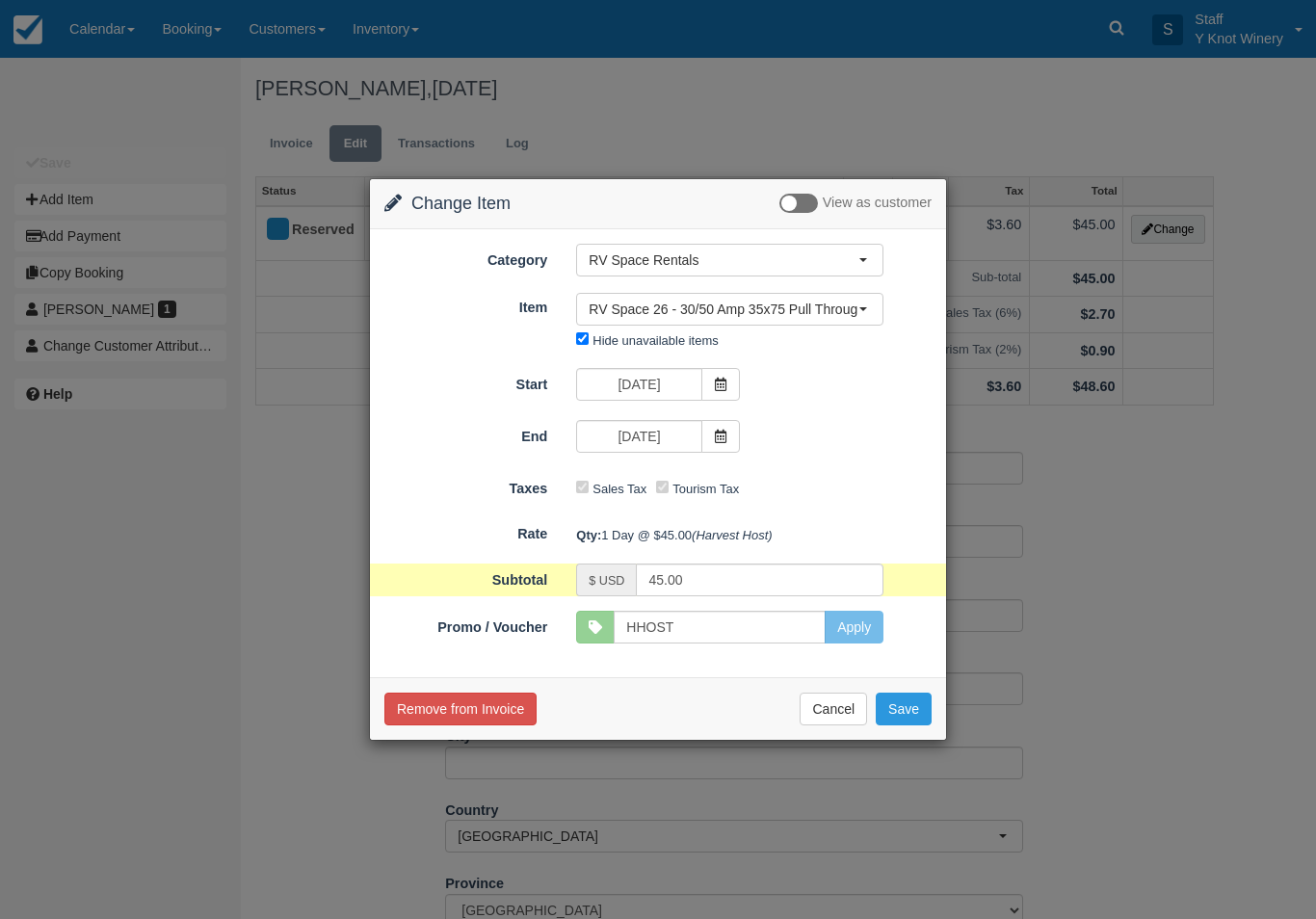
click at [906, 708] on button "Save" at bounding box center [904, 709] width 56 height 33
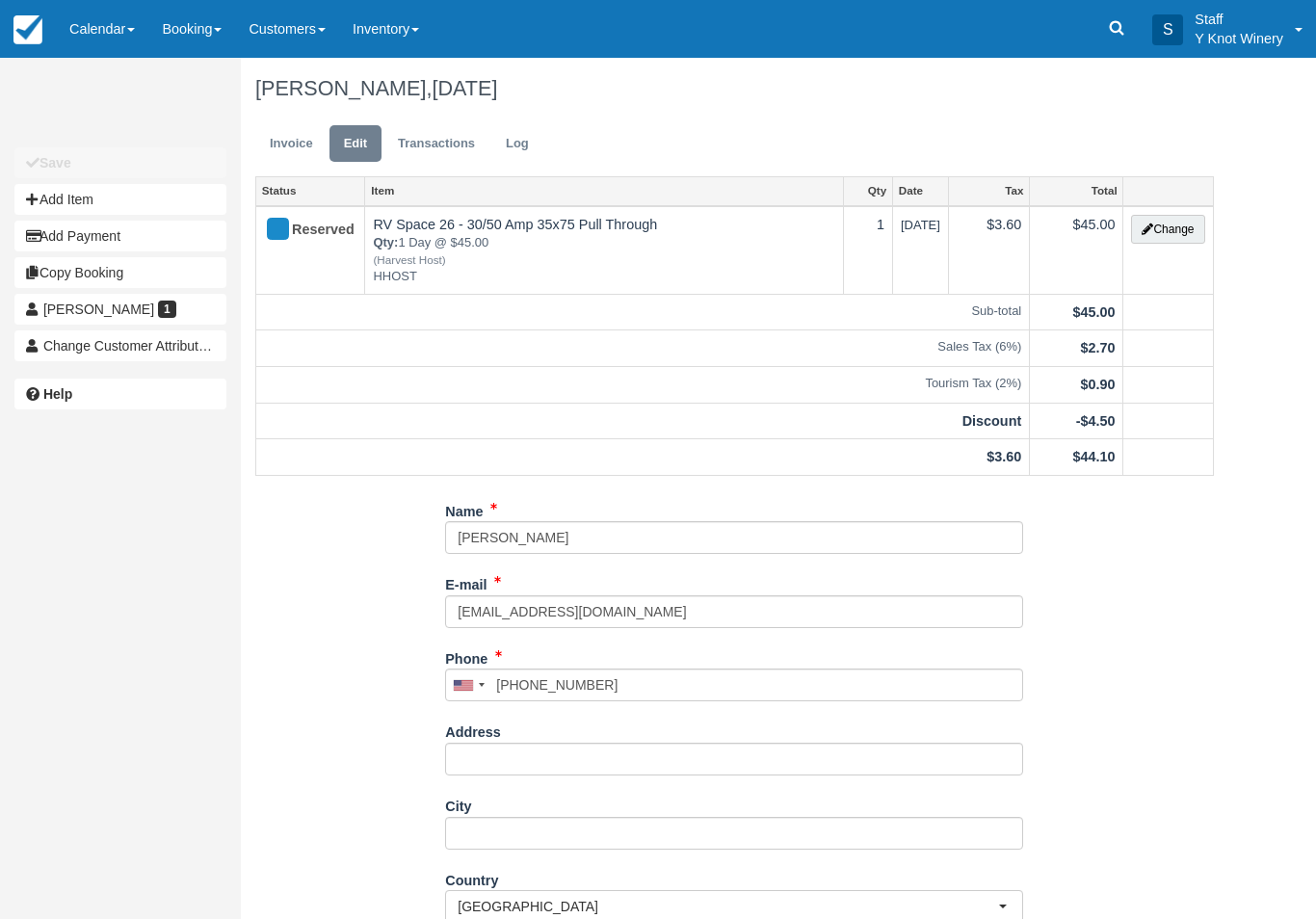
click at [282, 157] on link "Invoice" at bounding box center [291, 143] width 73 height 38
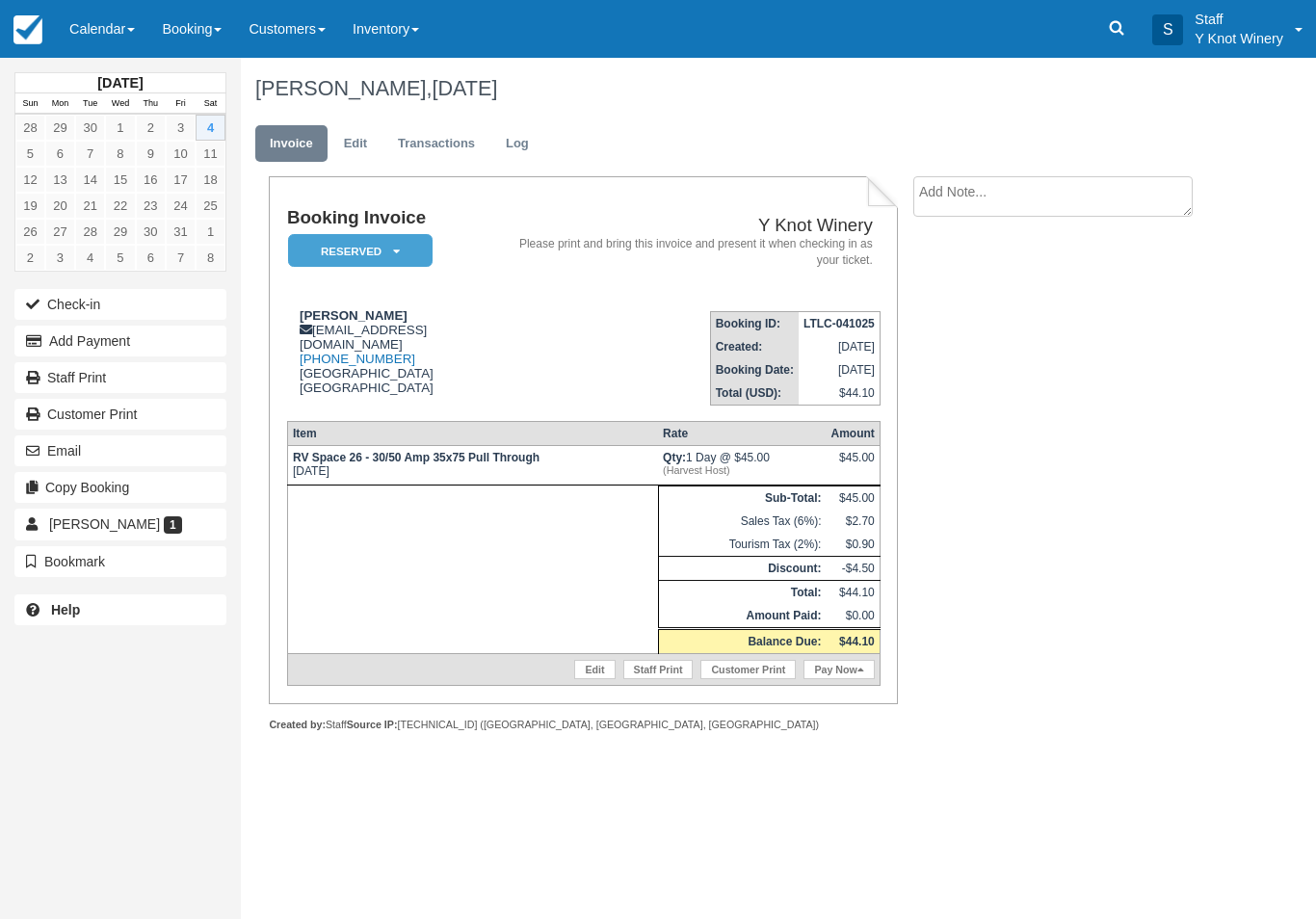
click at [852, 679] on link "Pay Now" at bounding box center [838, 669] width 71 height 19
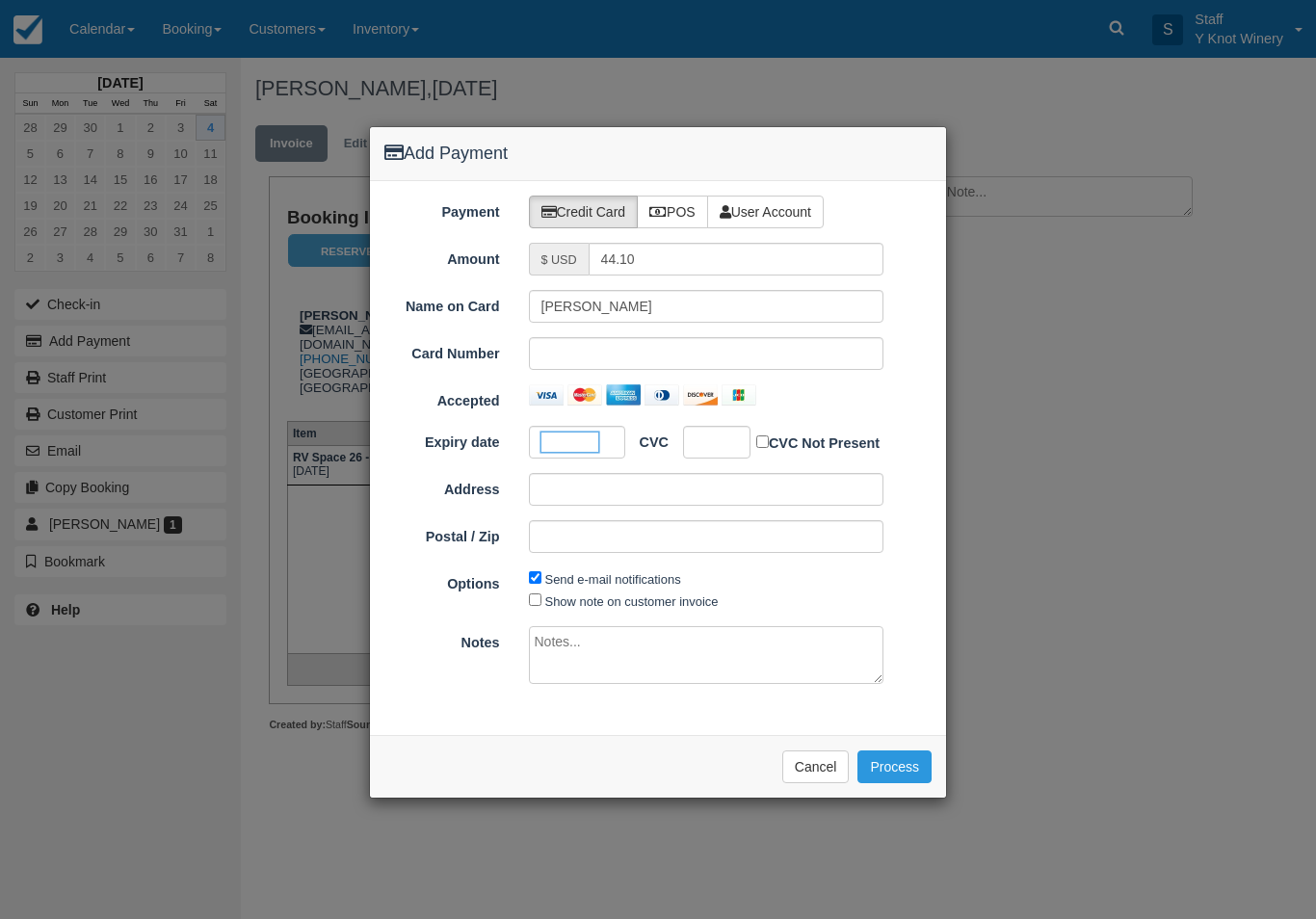
click at [708, 429] on div at bounding box center [717, 442] width 68 height 33
click at [531, 601] on input "Show note on customer invoice" at bounding box center [535, 599] width 13 height 13
checkbox input "true"
click at [898, 760] on button "Process" at bounding box center [894, 767] width 75 height 33
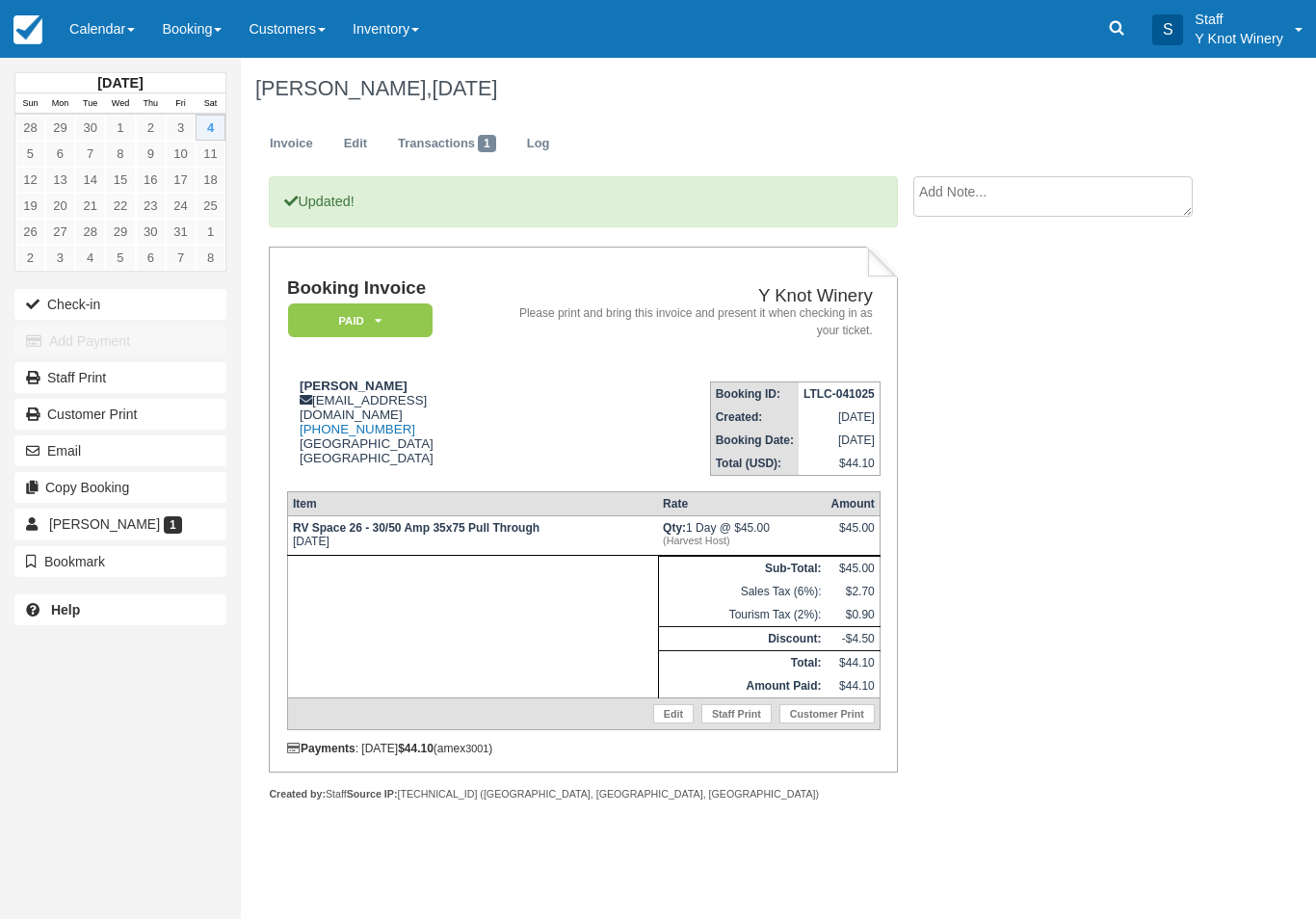
click at [100, 298] on button "Check-in" at bounding box center [120, 305] width 212 height 31
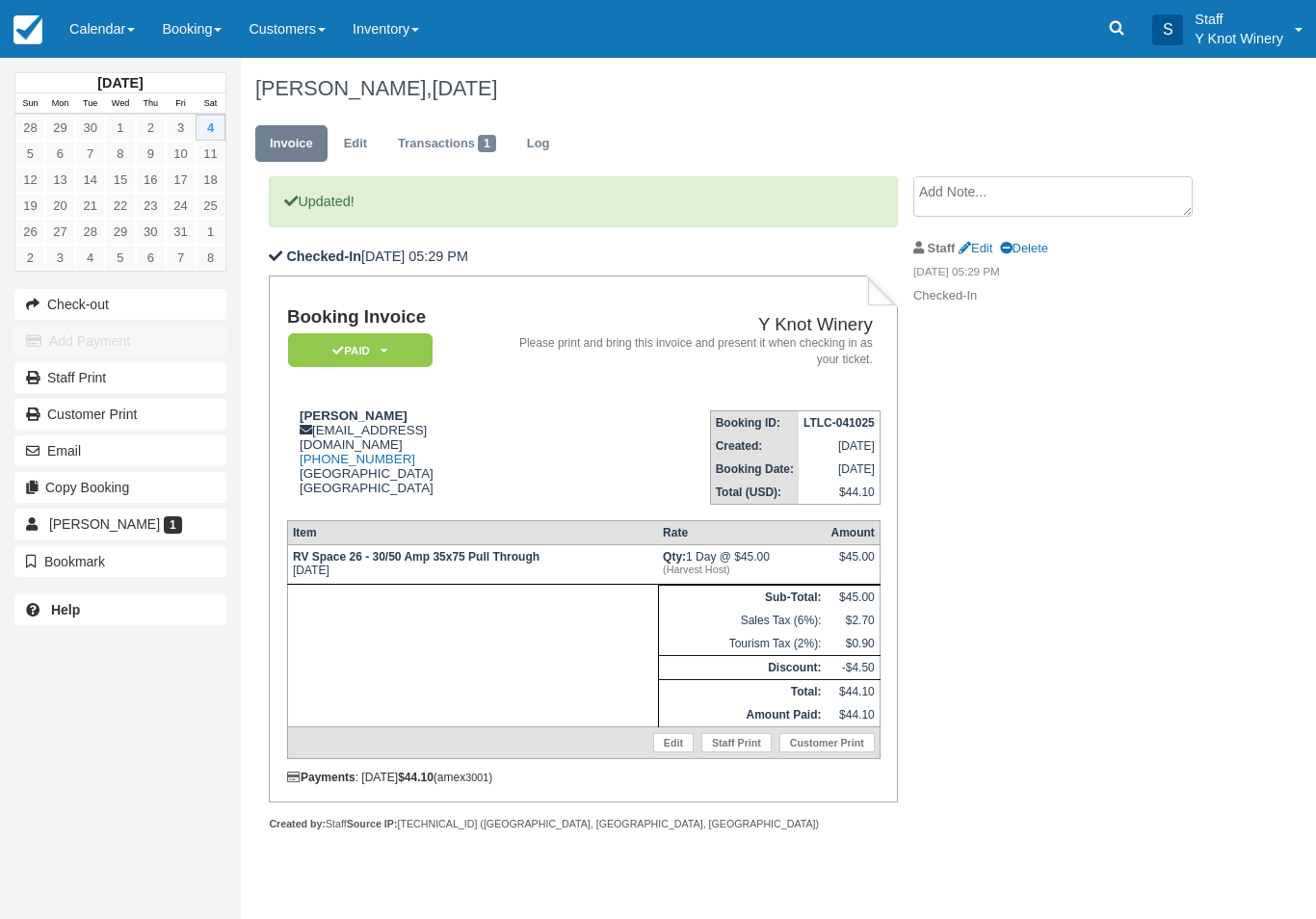
click at [80, 37] on link "Calendar" at bounding box center [103, 29] width 93 height 58
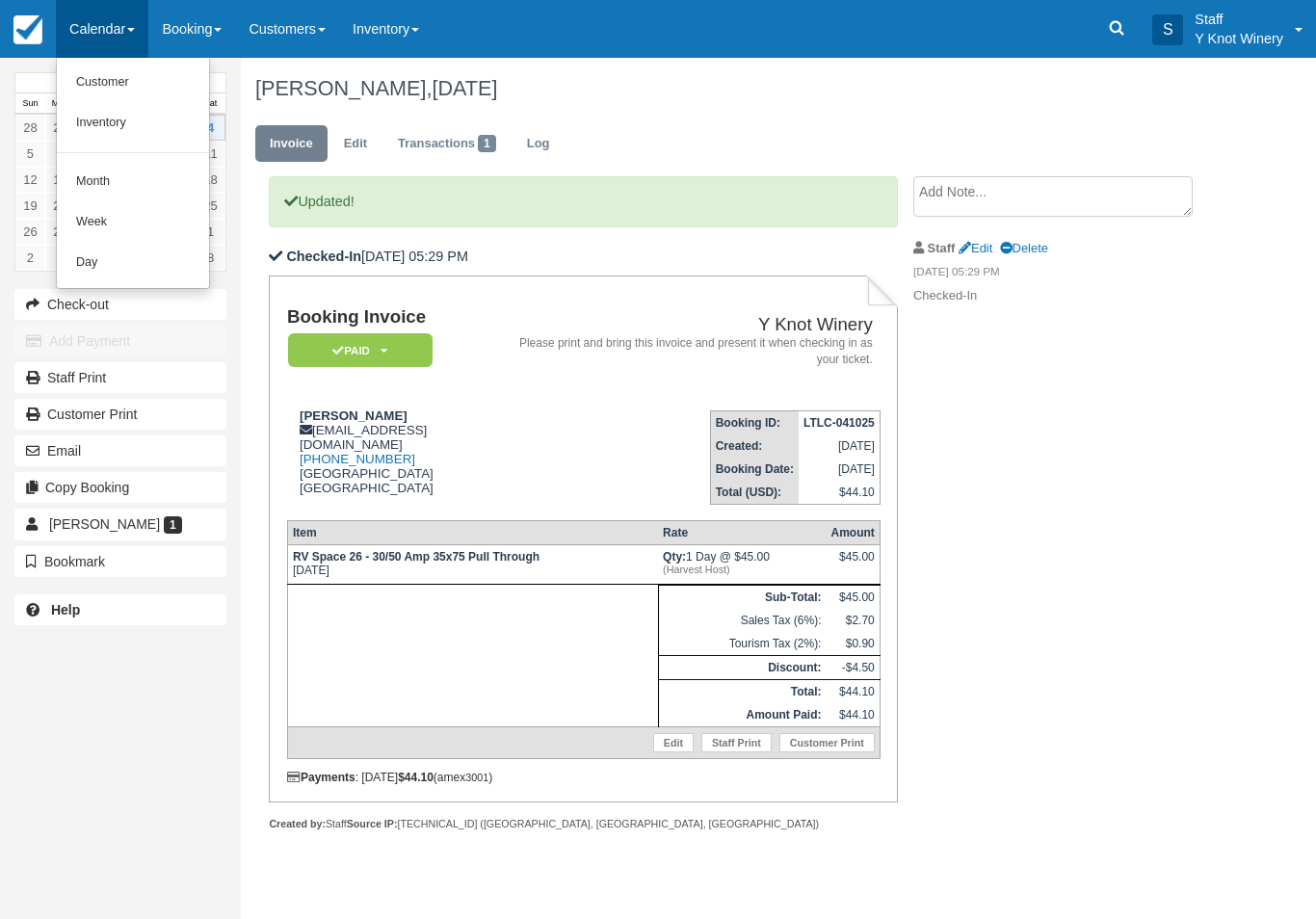
click at [104, 76] on link "Customer" at bounding box center [133, 83] width 152 height 41
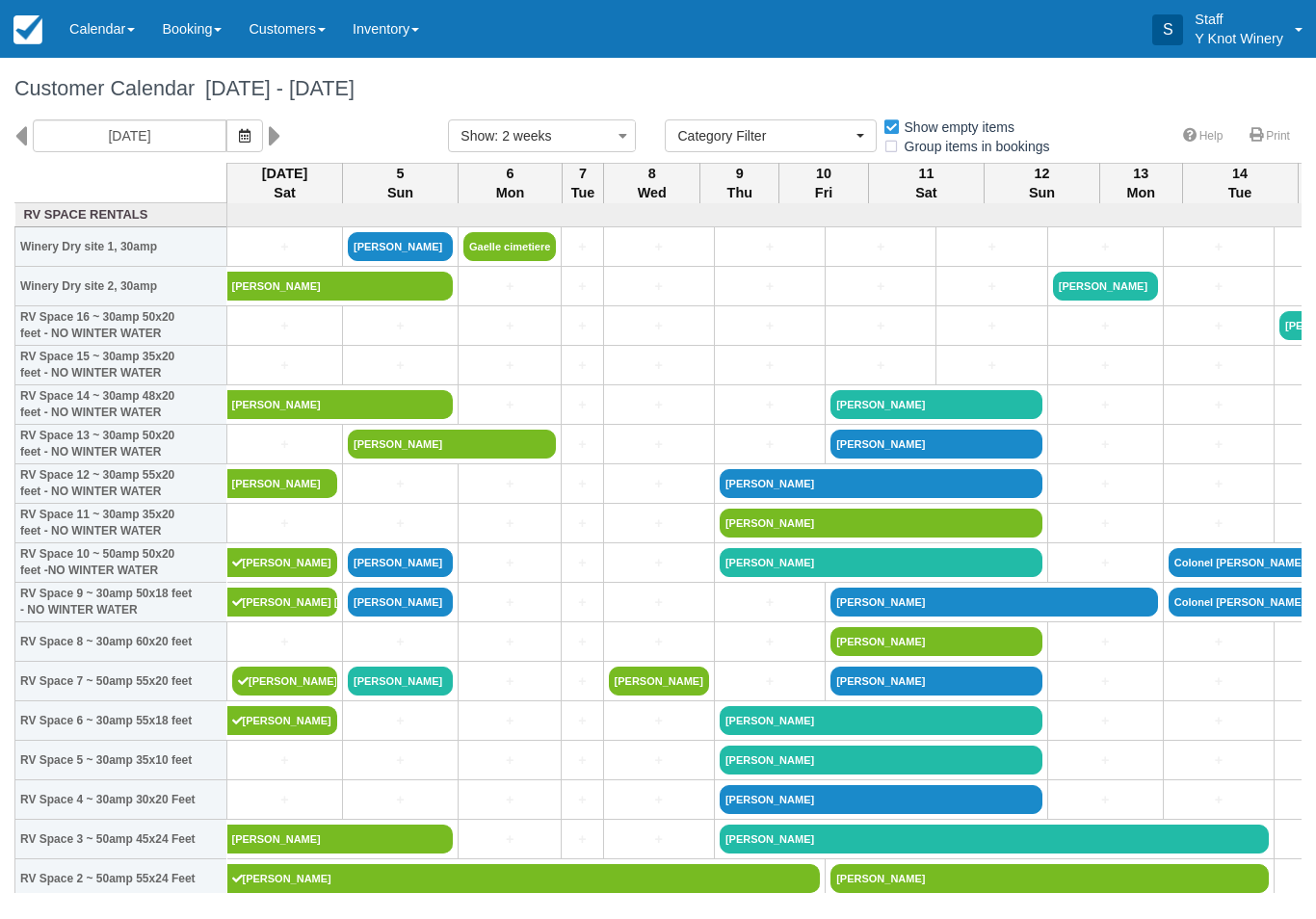
select select
click at [281, 257] on link "+" at bounding box center [284, 247] width 105 height 20
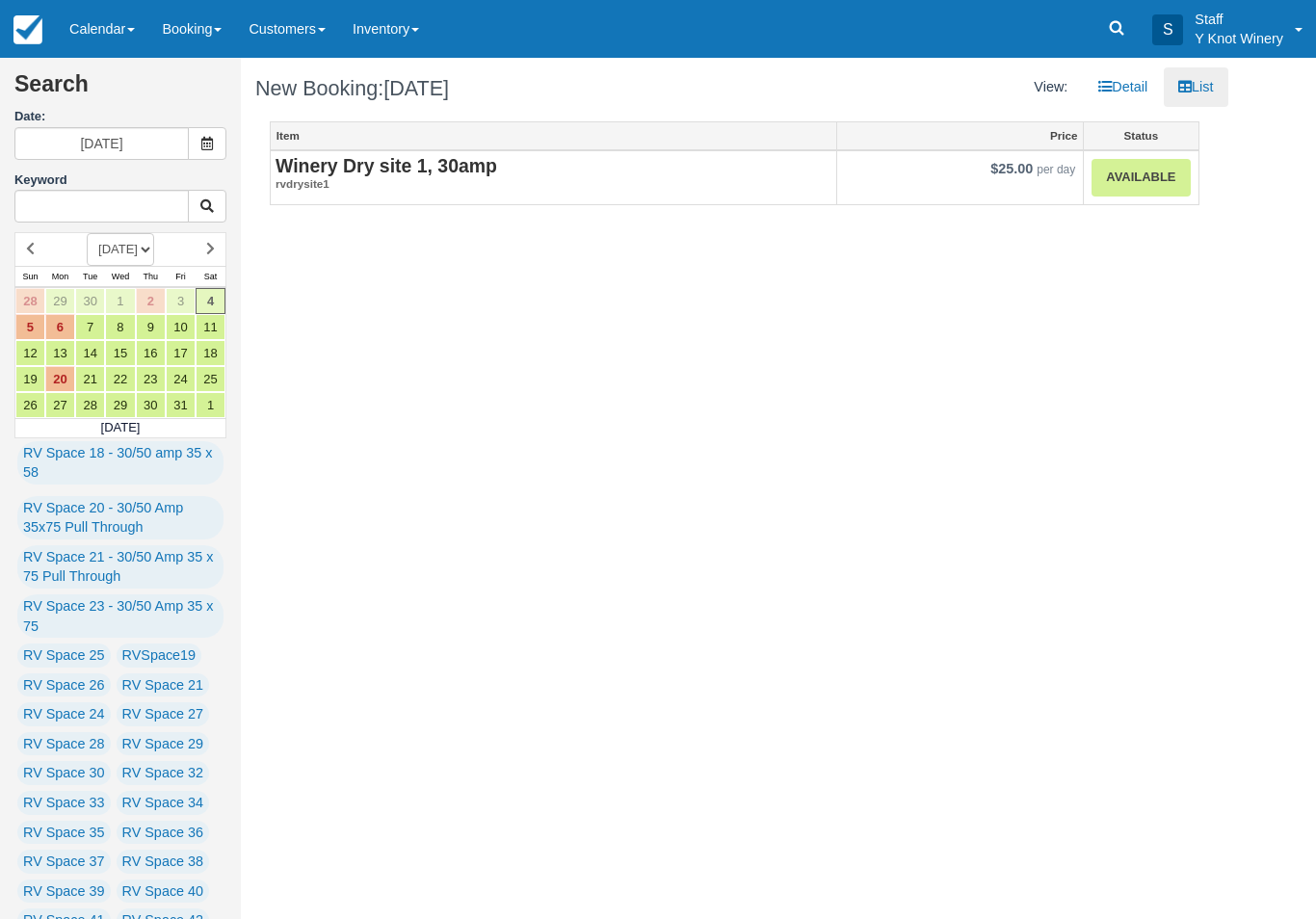
click at [1153, 188] on link "Available" at bounding box center [1141, 177] width 99 height 38
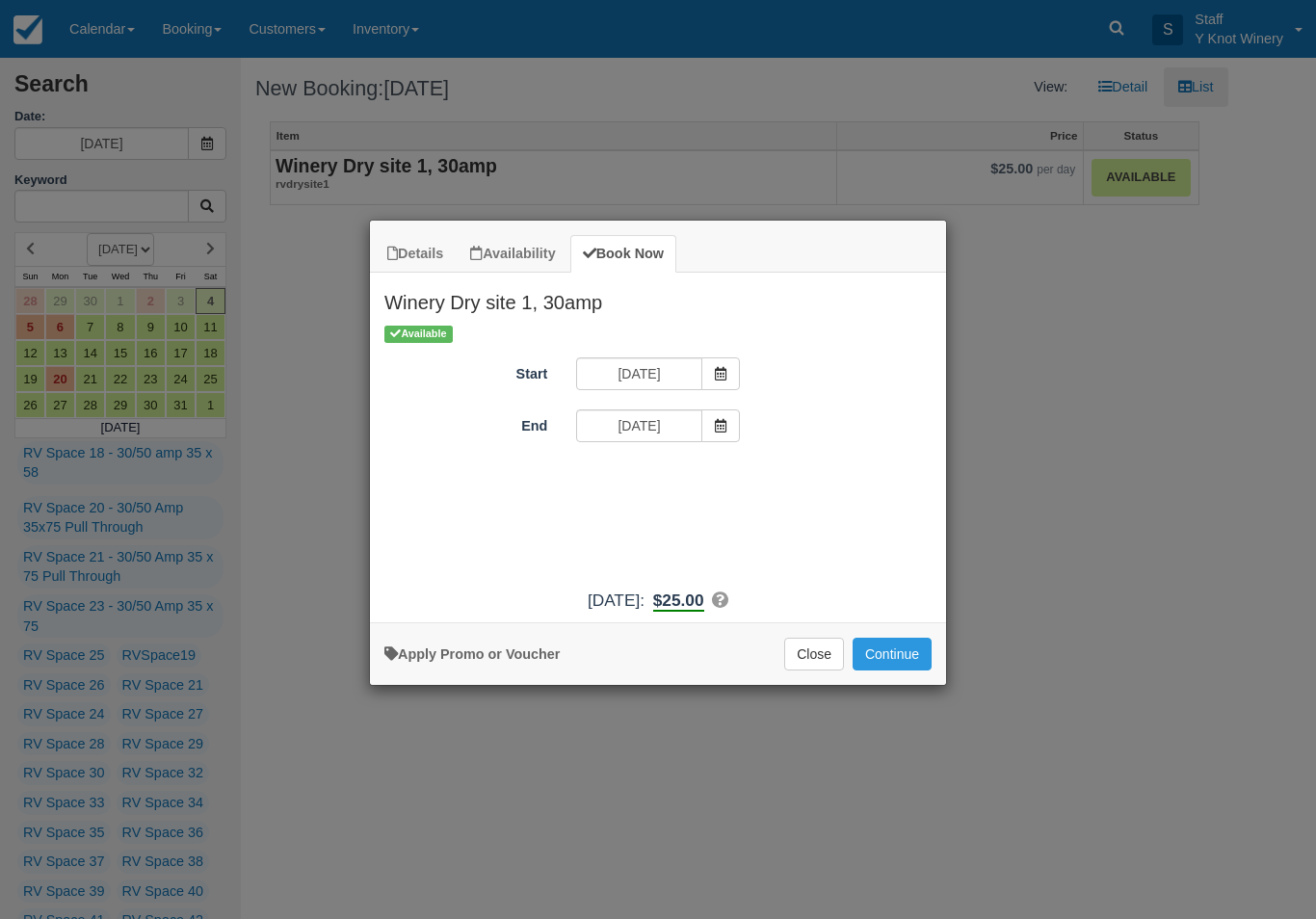
click at [904, 664] on button "Continue" at bounding box center [892, 654] width 79 height 33
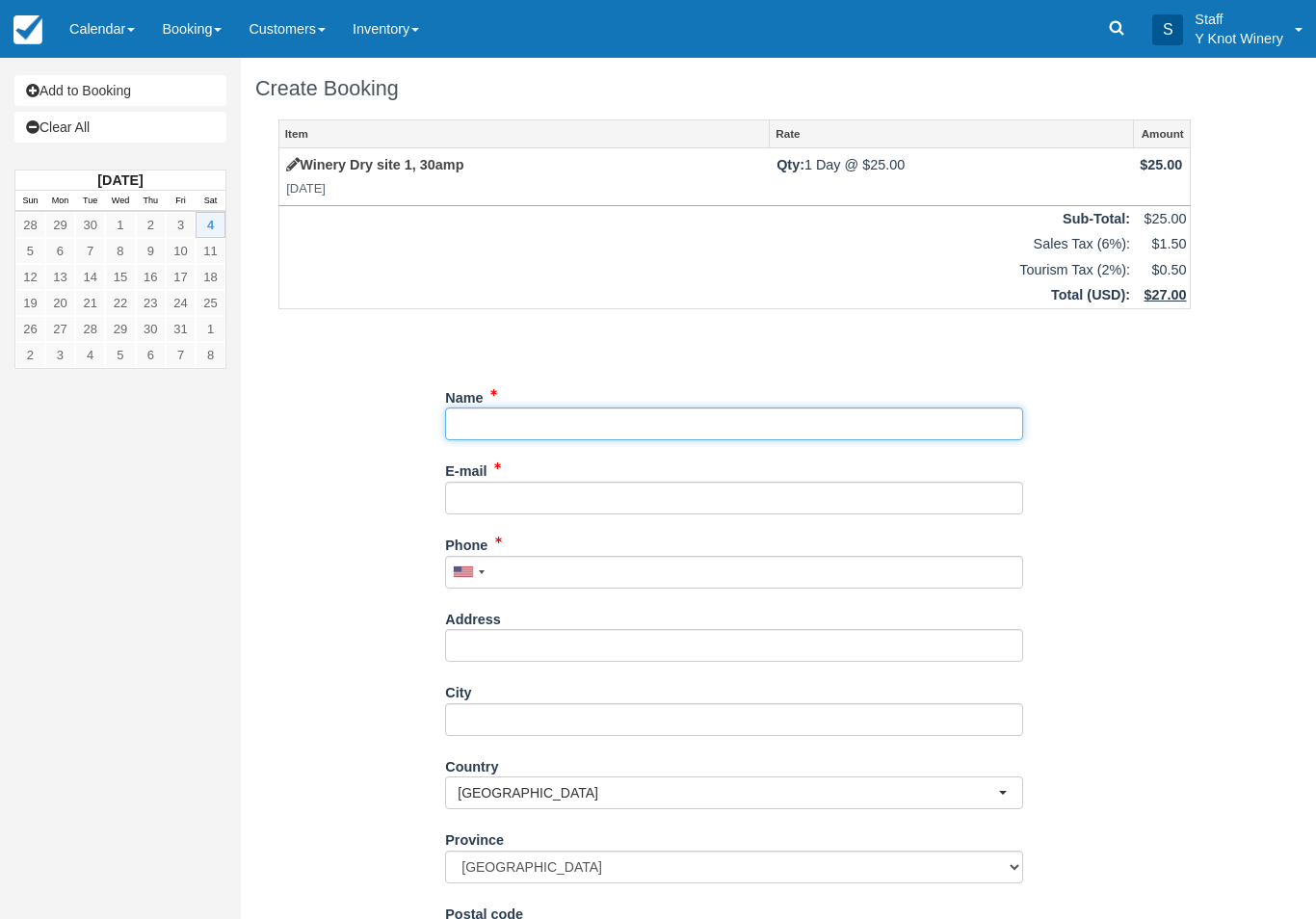
click at [573, 417] on input "Name" at bounding box center [733, 424] width 578 height 33
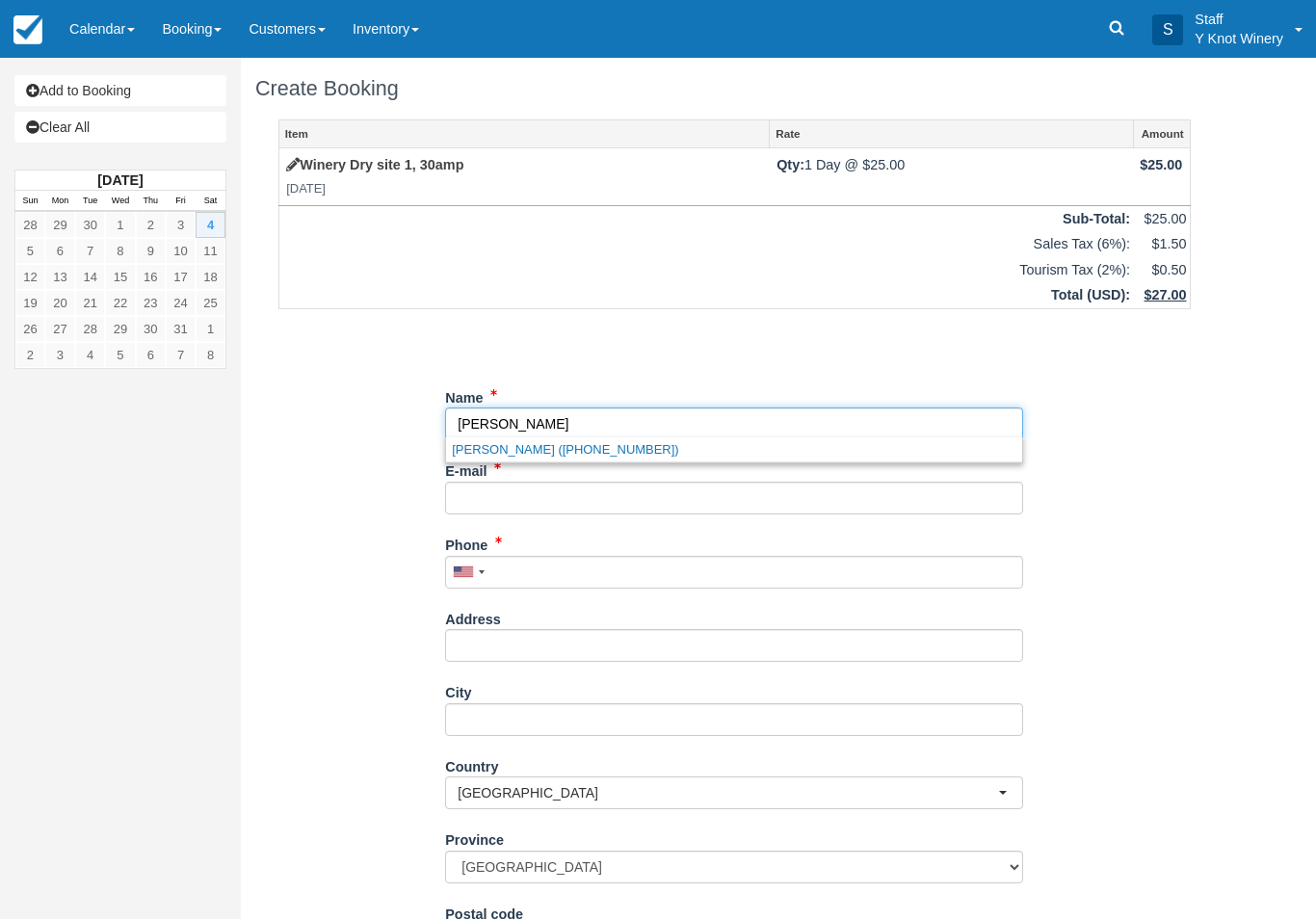
click at [529, 455] on link "Doug Winston (+12089992031)" at bounding box center [733, 449] width 576 height 24
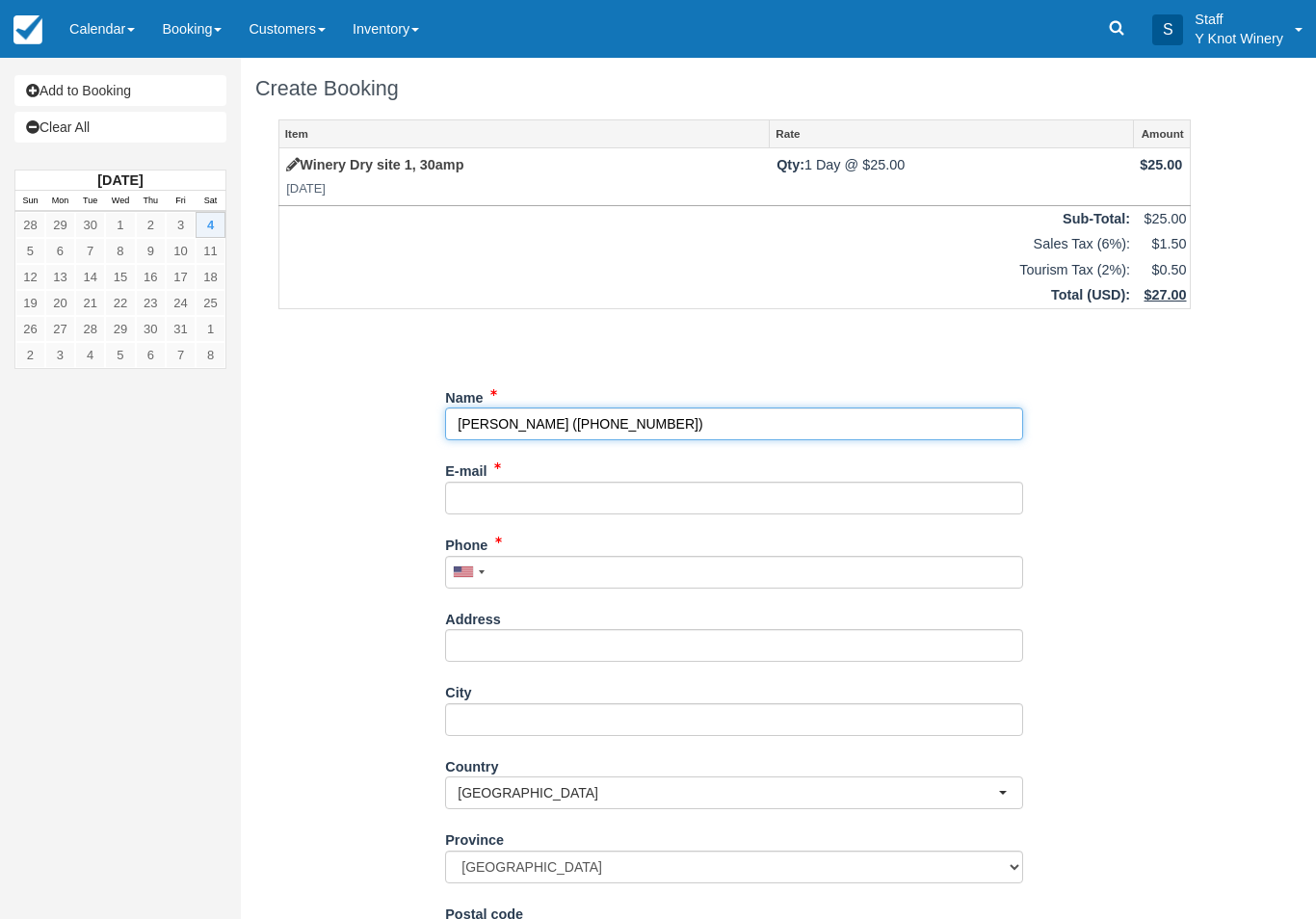
type input "[PERSON_NAME]"
type input "[PHONE_NUMBER]"
select select "US"
select select
select select "CA"
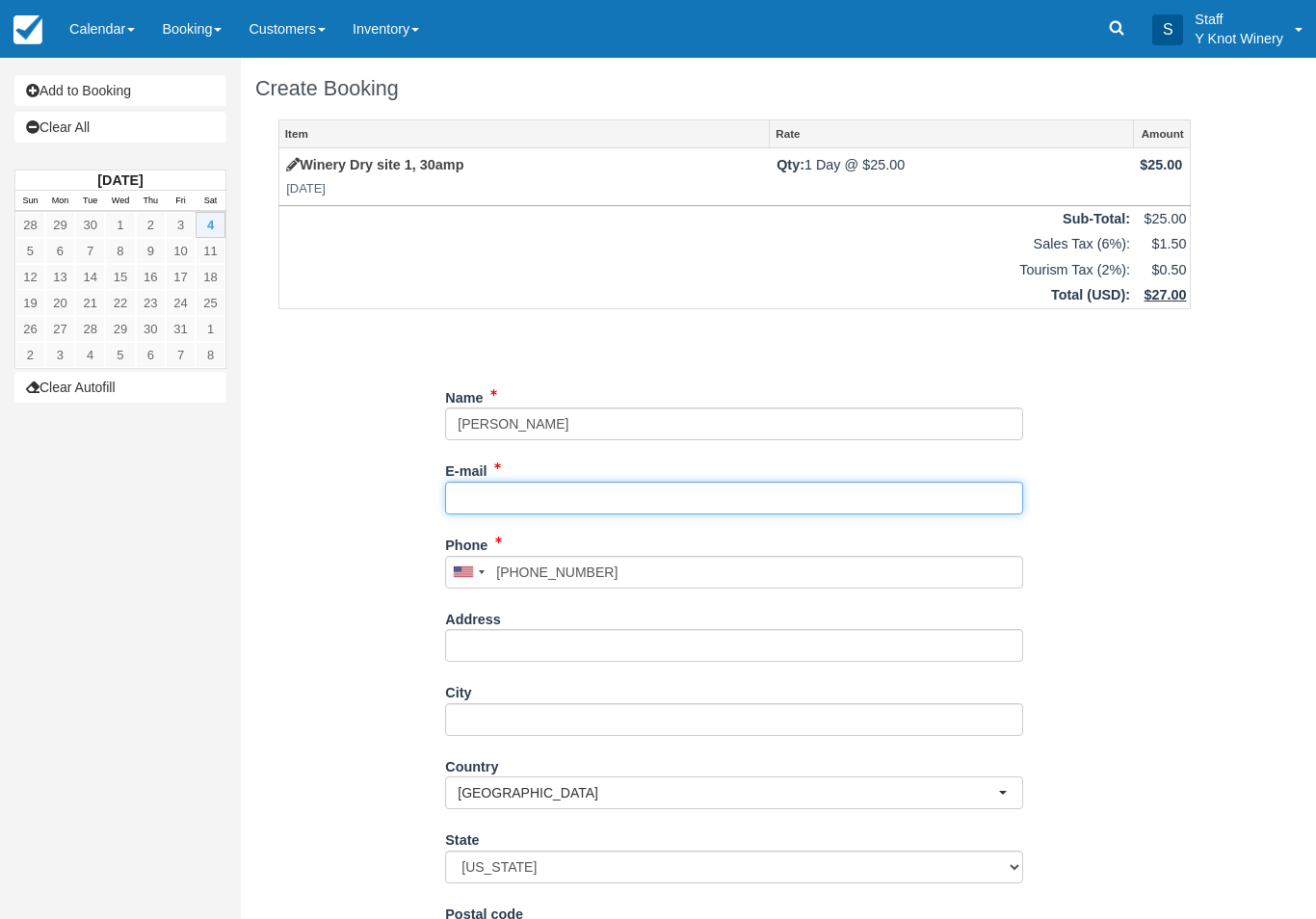
click at [495, 494] on input "E-mail" at bounding box center [733, 498] width 578 height 33
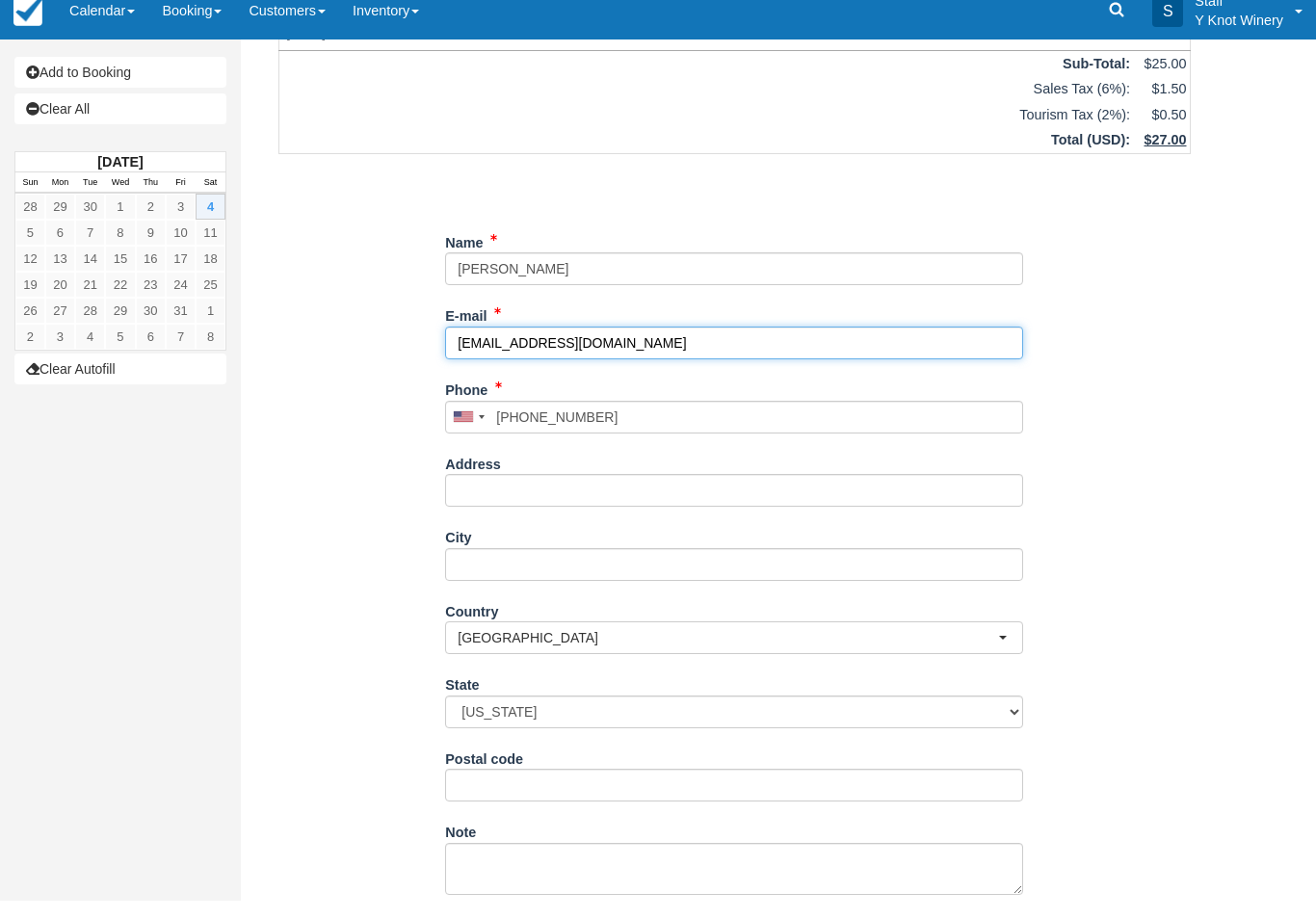
type input "[EMAIL_ADDRESS][DOMAIN_NAME]"
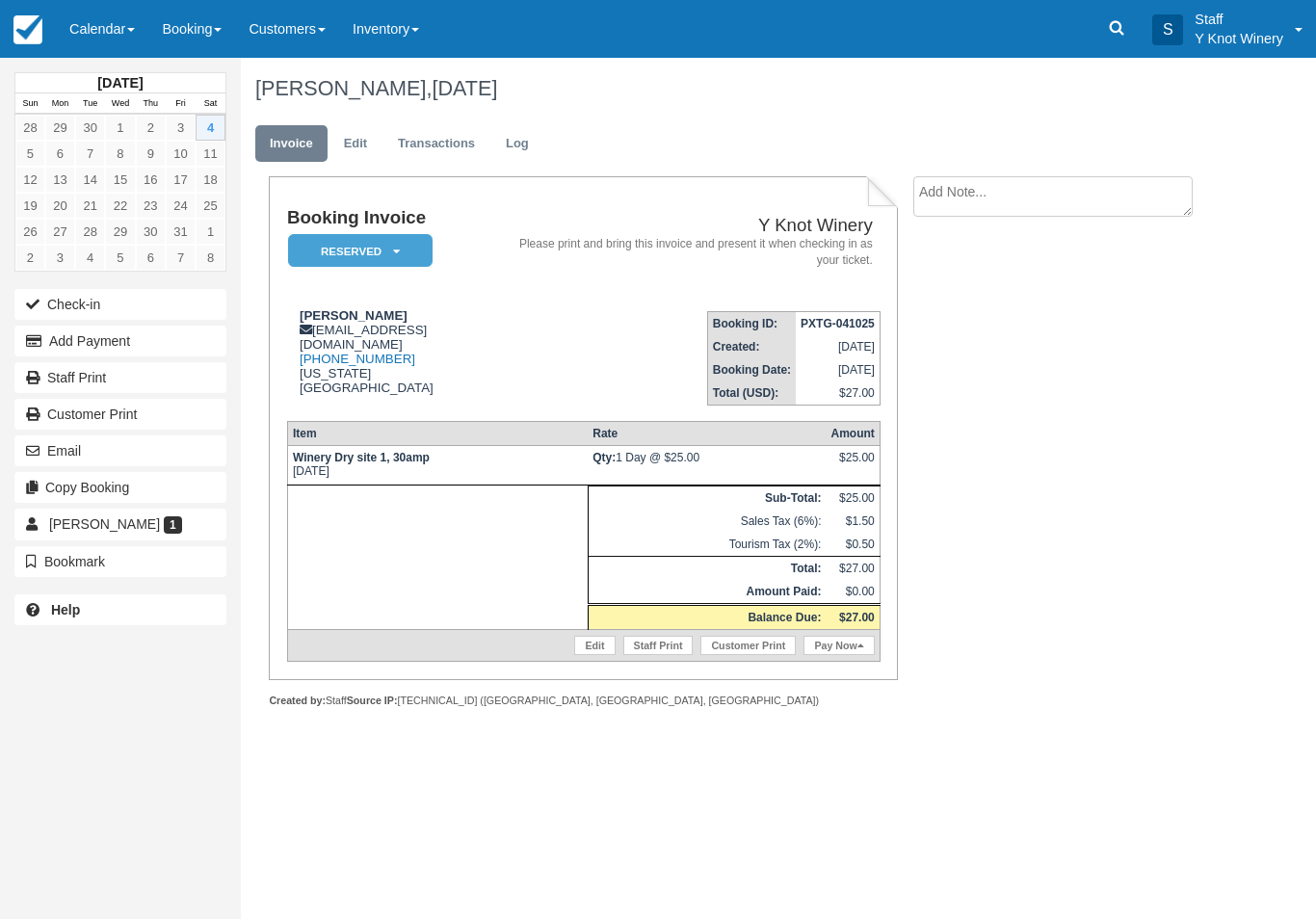
click at [550, 650] on div "Edit Staff Print Customer Print Pay Now" at bounding box center [586, 645] width 586 height 21
click at [587, 655] on link "Edit" at bounding box center [594, 645] width 41 height 19
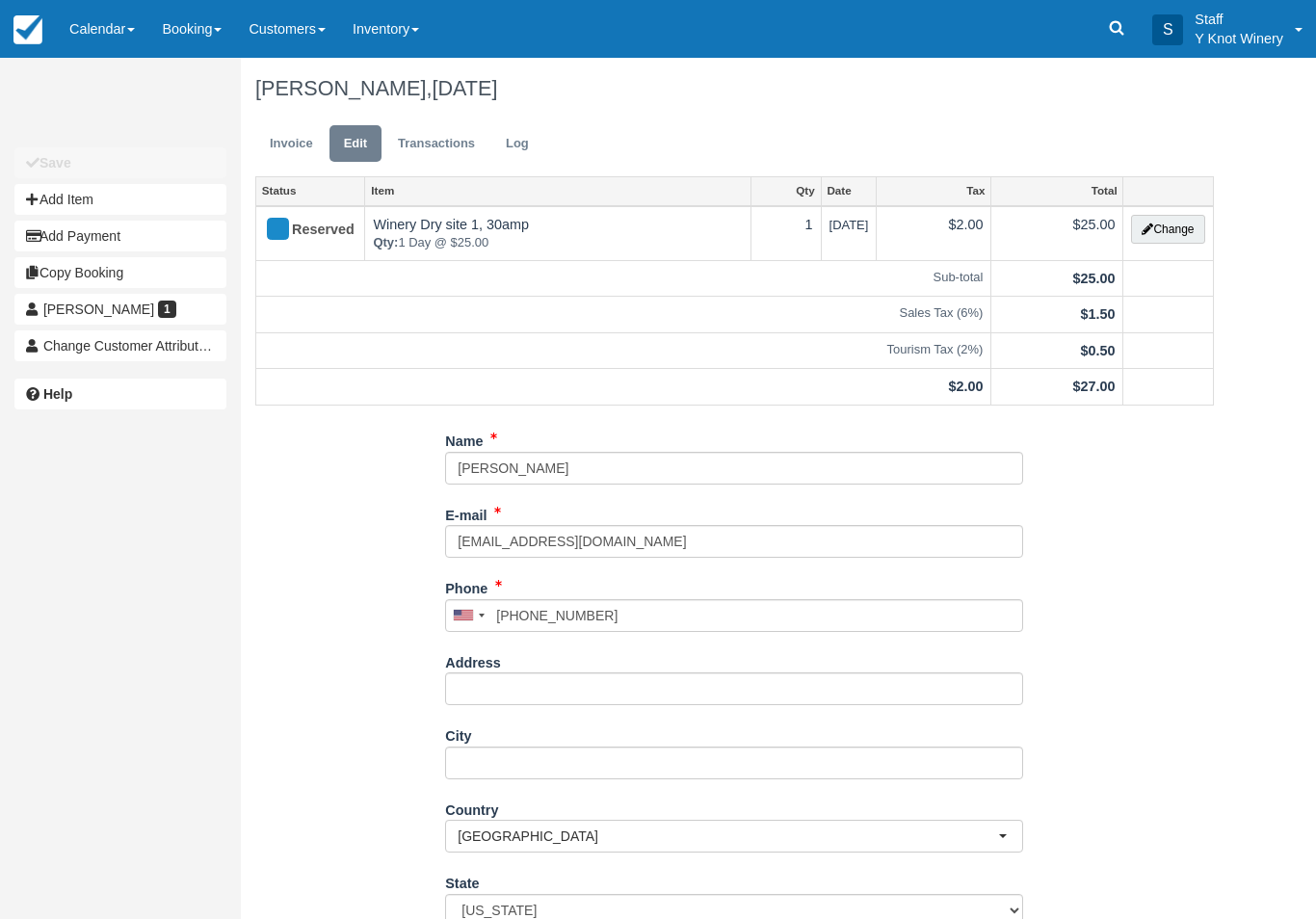
click at [1185, 228] on button "Change" at bounding box center [1168, 229] width 74 height 29
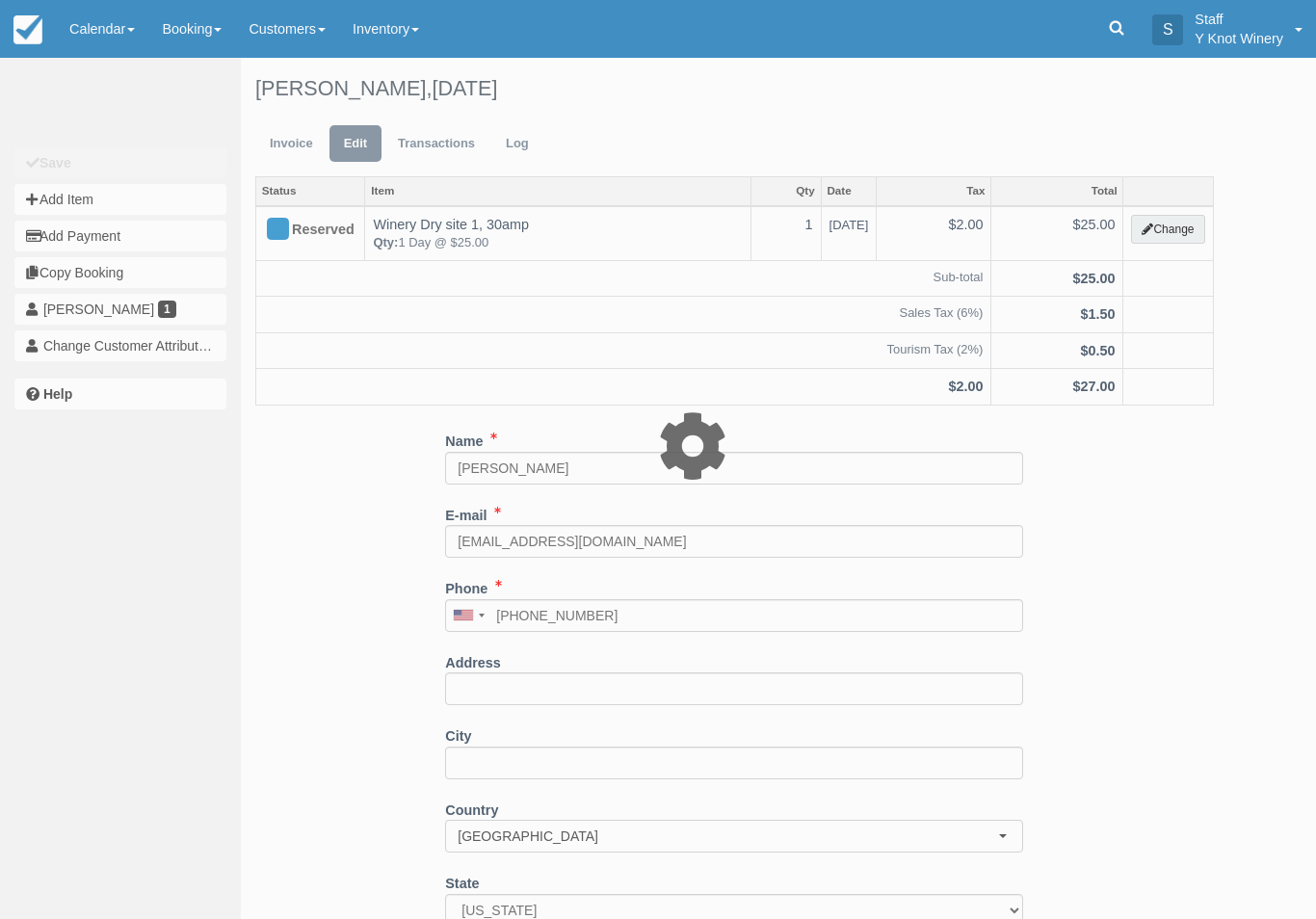
type input "25.00"
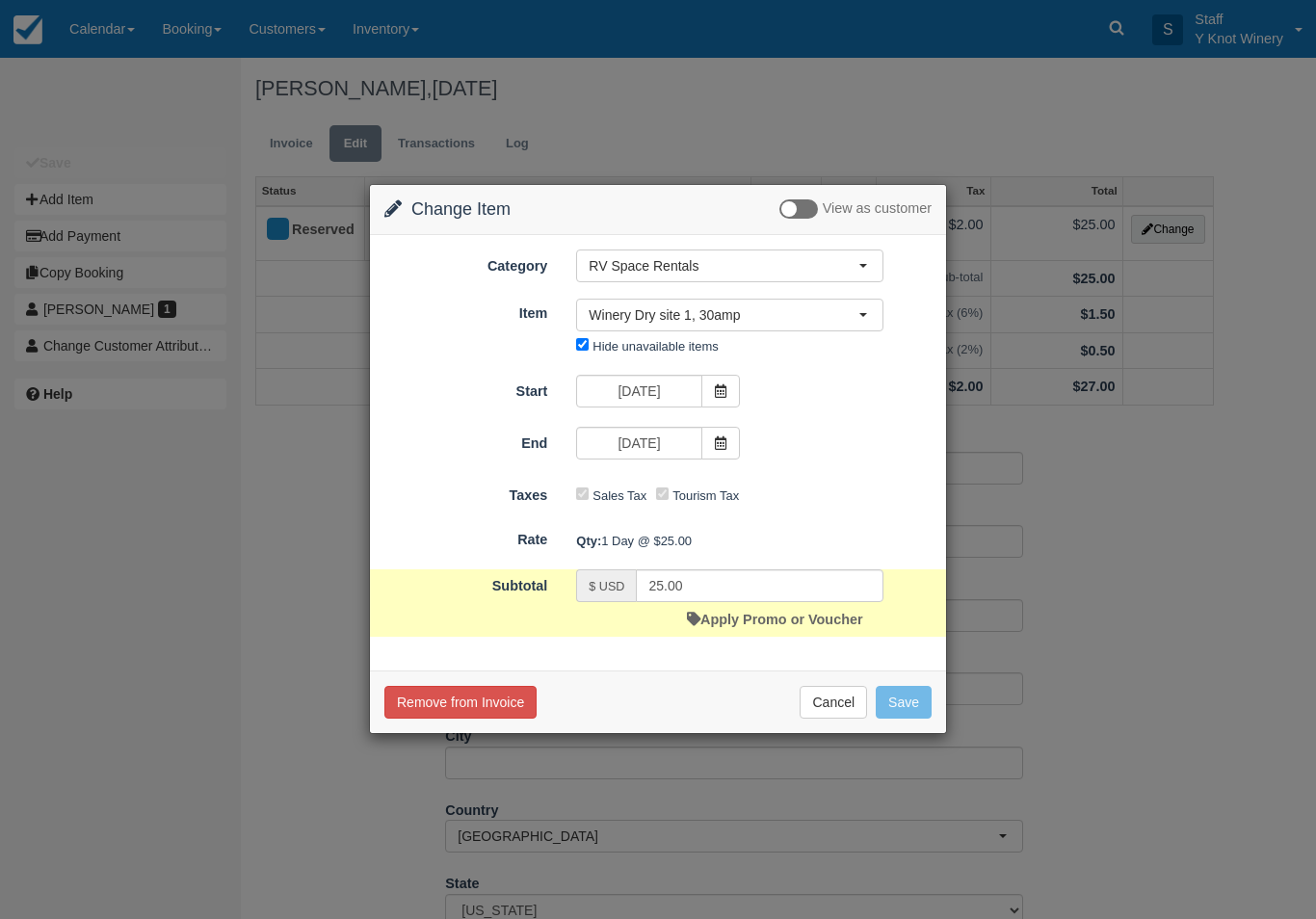
click at [733, 626] on link "Apply Promo or Voucher" at bounding box center [774, 619] width 175 height 15
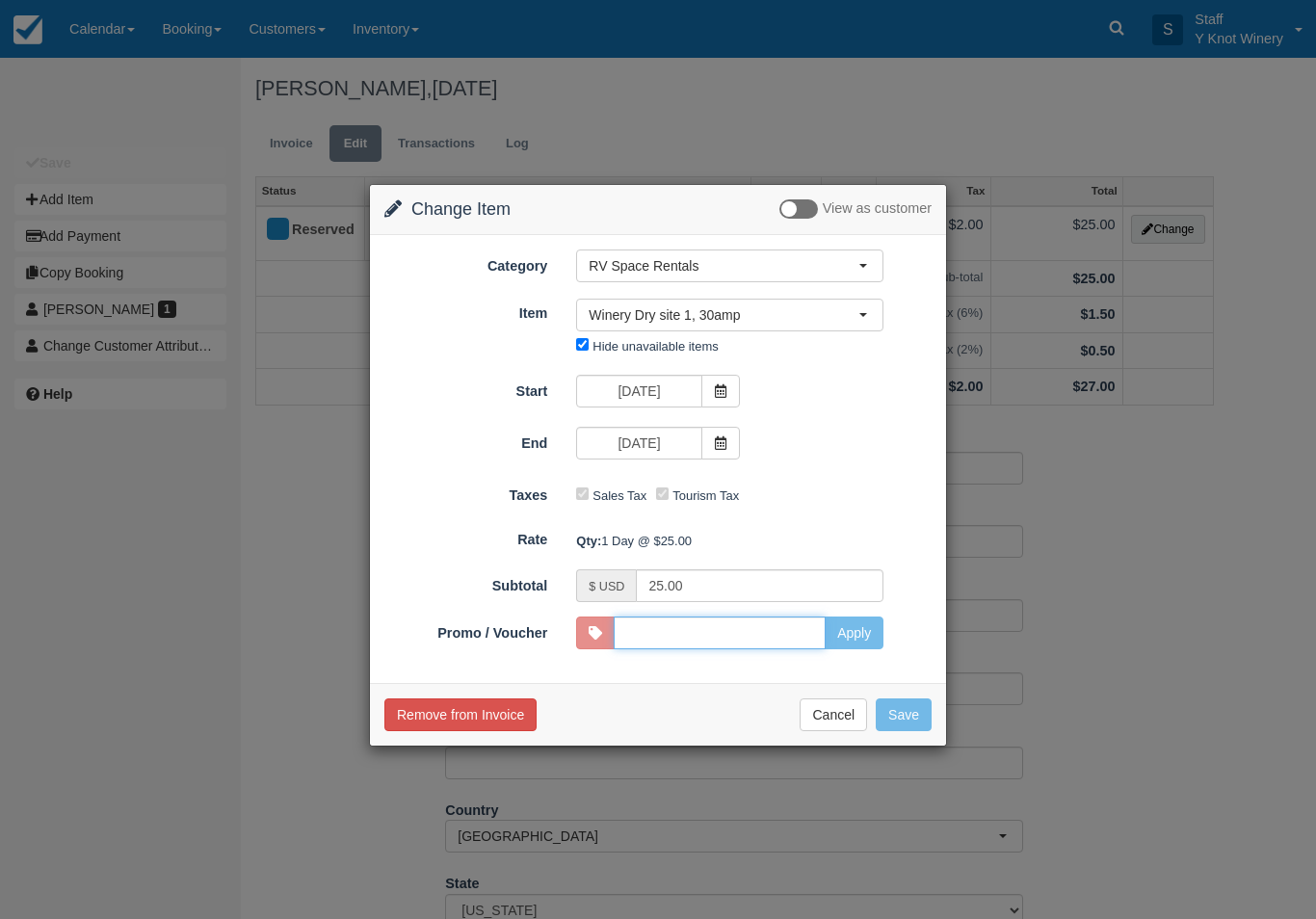
click at [642, 638] on input "Promo / Voucher" at bounding box center [719, 633] width 212 height 33
type input "HHOST"
click at [850, 623] on button "Apply" at bounding box center [853, 633] width 59 height 33
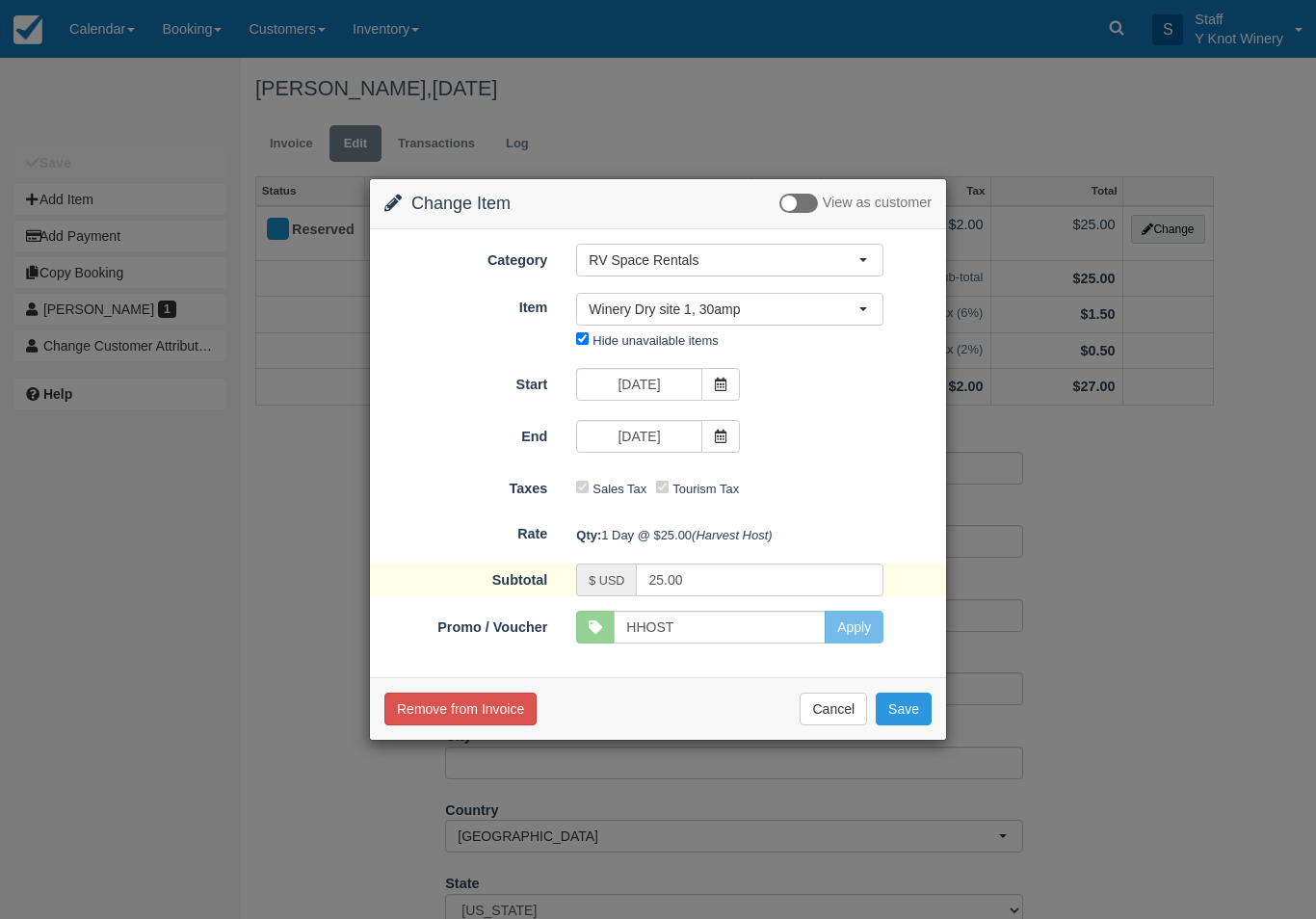
click at [914, 713] on button "Save" at bounding box center [904, 709] width 56 height 33
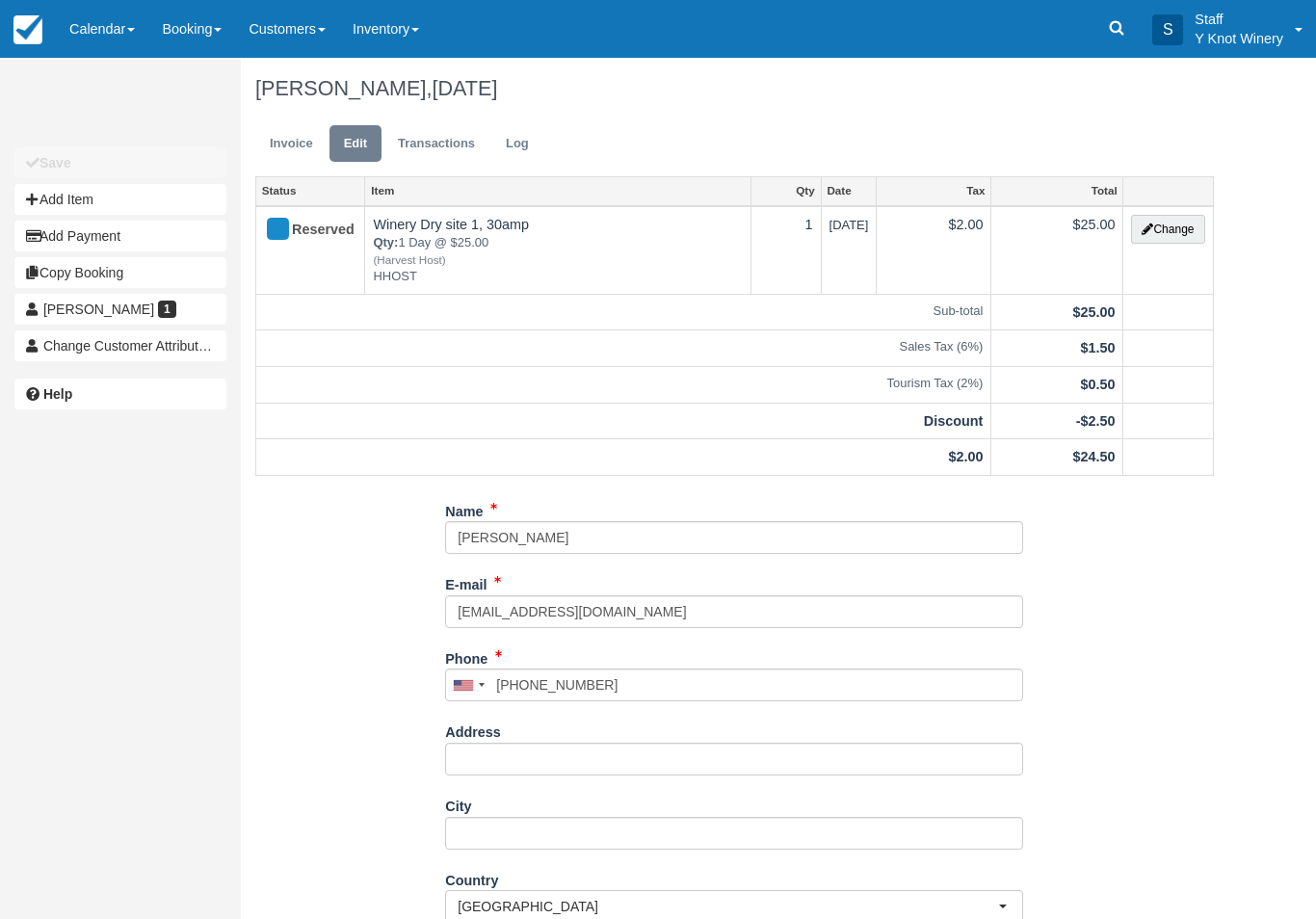
click at [285, 141] on link "Invoice" at bounding box center [291, 143] width 73 height 38
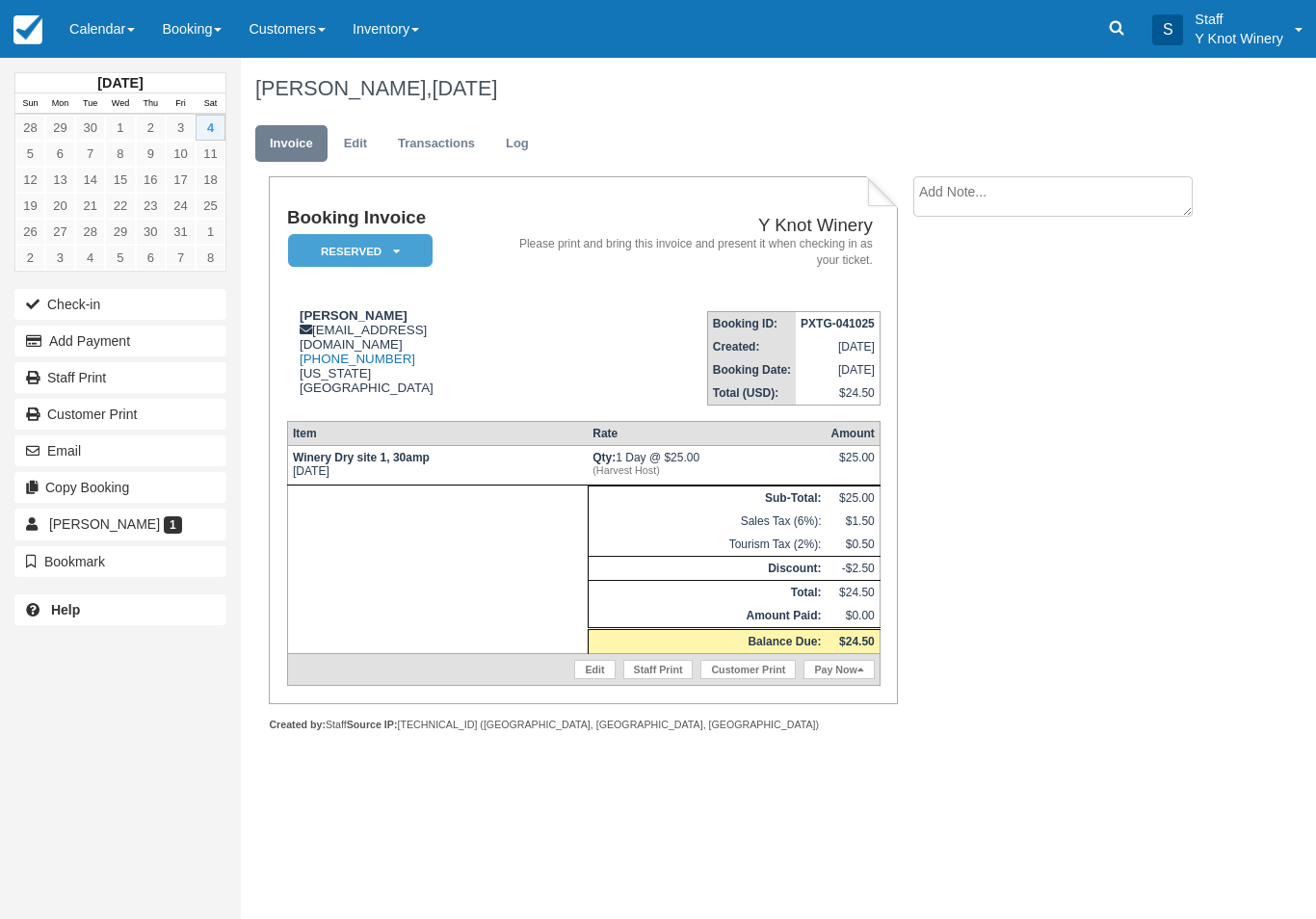
click at [854, 679] on link "Pay Now" at bounding box center [838, 669] width 71 height 19
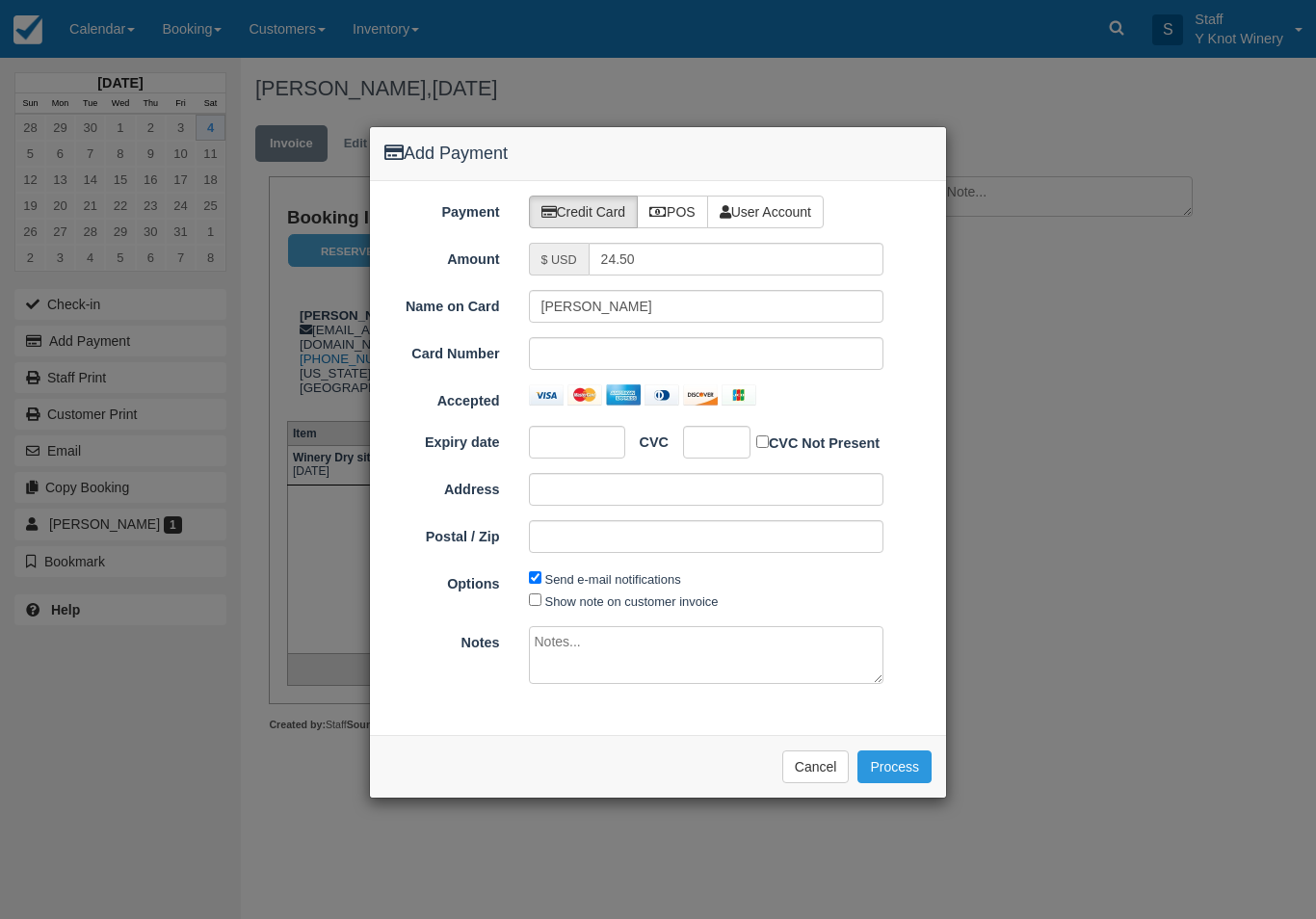
click at [834, 756] on button "Cancel" at bounding box center [817, 767] width 68 height 33
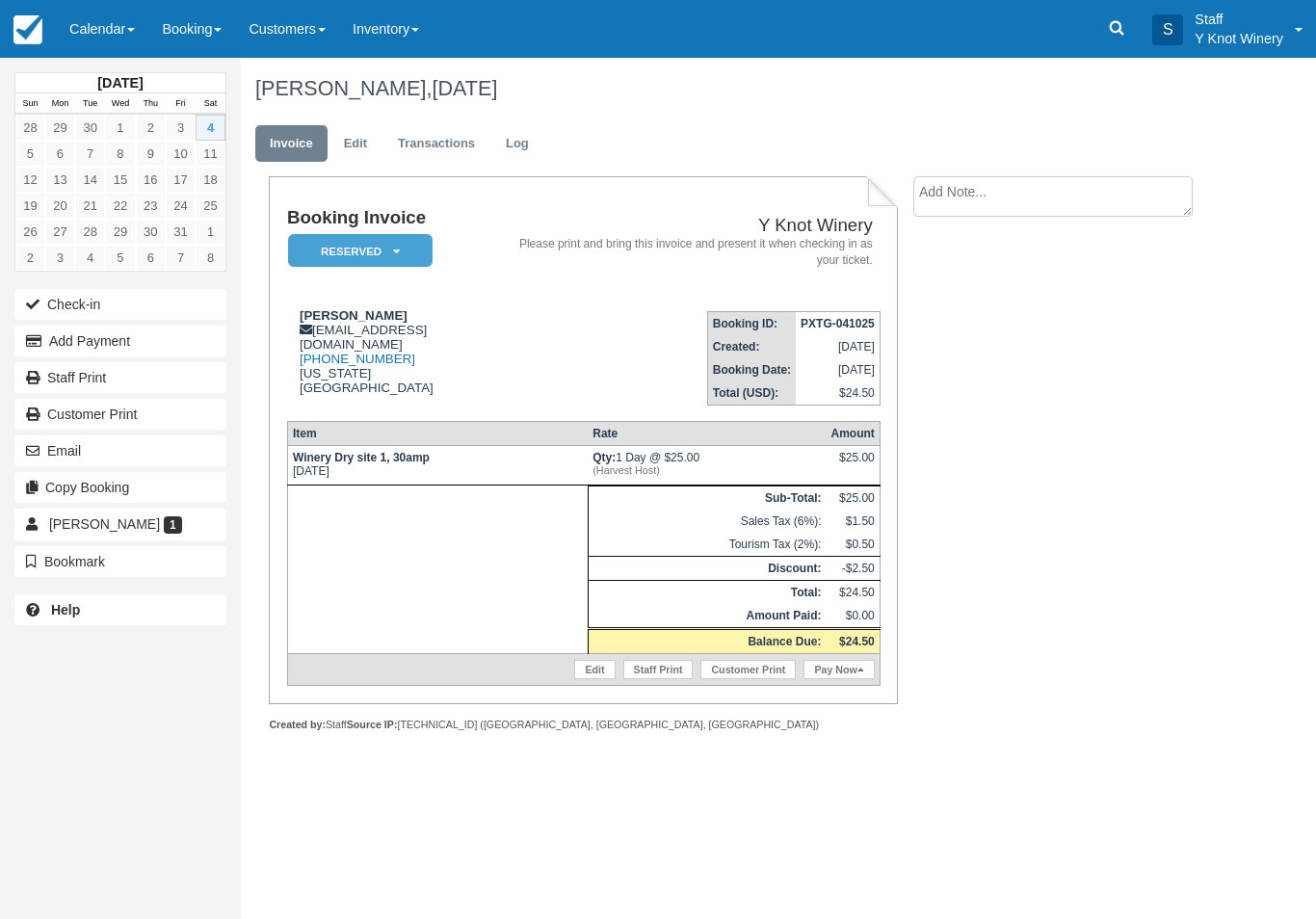
click at [574, 673] on link "Edit" at bounding box center [594, 669] width 41 height 19
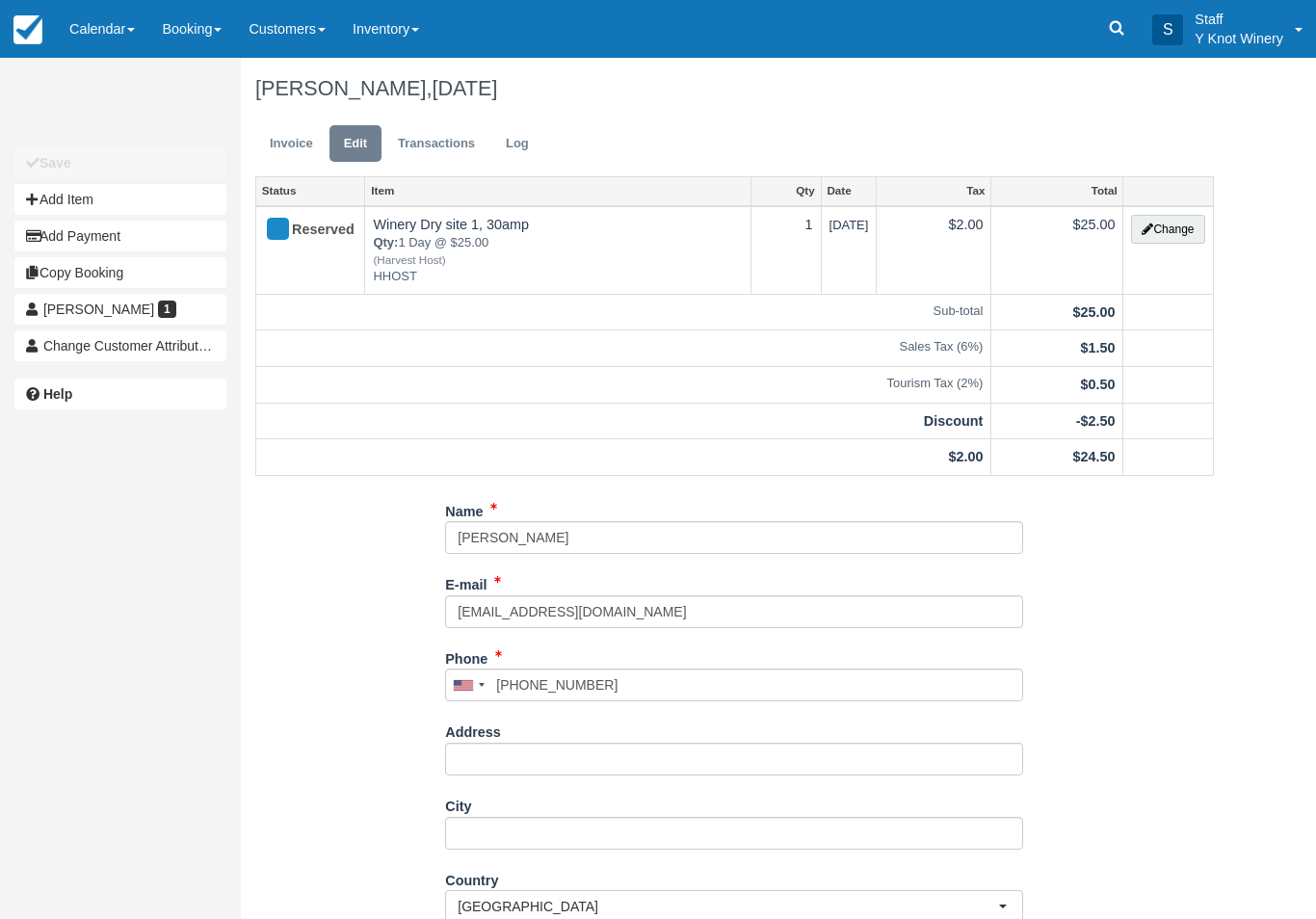
click at [297, 141] on link "Invoice" at bounding box center [291, 143] width 73 height 38
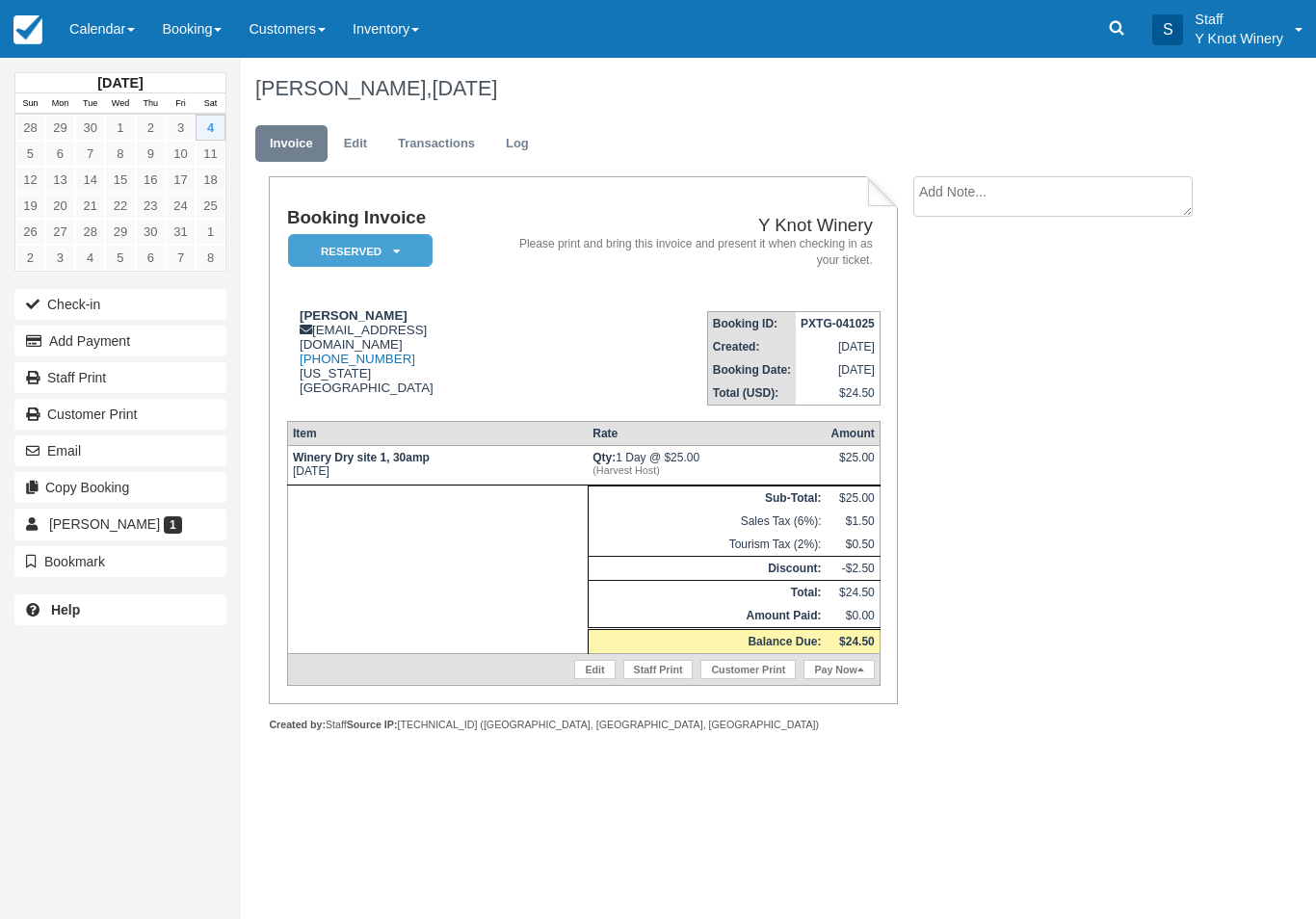
click at [338, 250] on em "Reserved" at bounding box center [360, 251] width 144 height 34
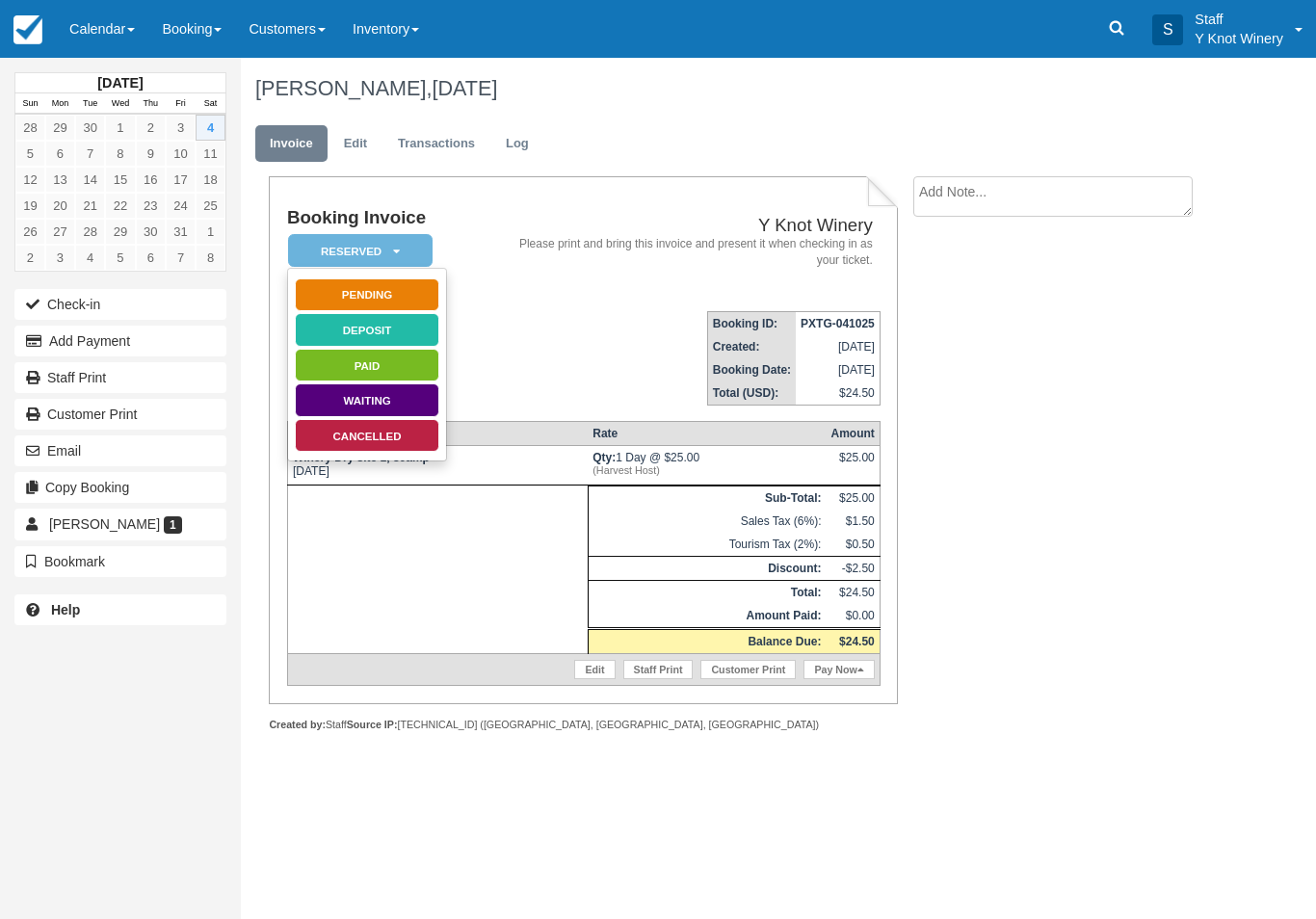
click at [312, 438] on link "Cancelled" at bounding box center [367, 435] width 144 height 34
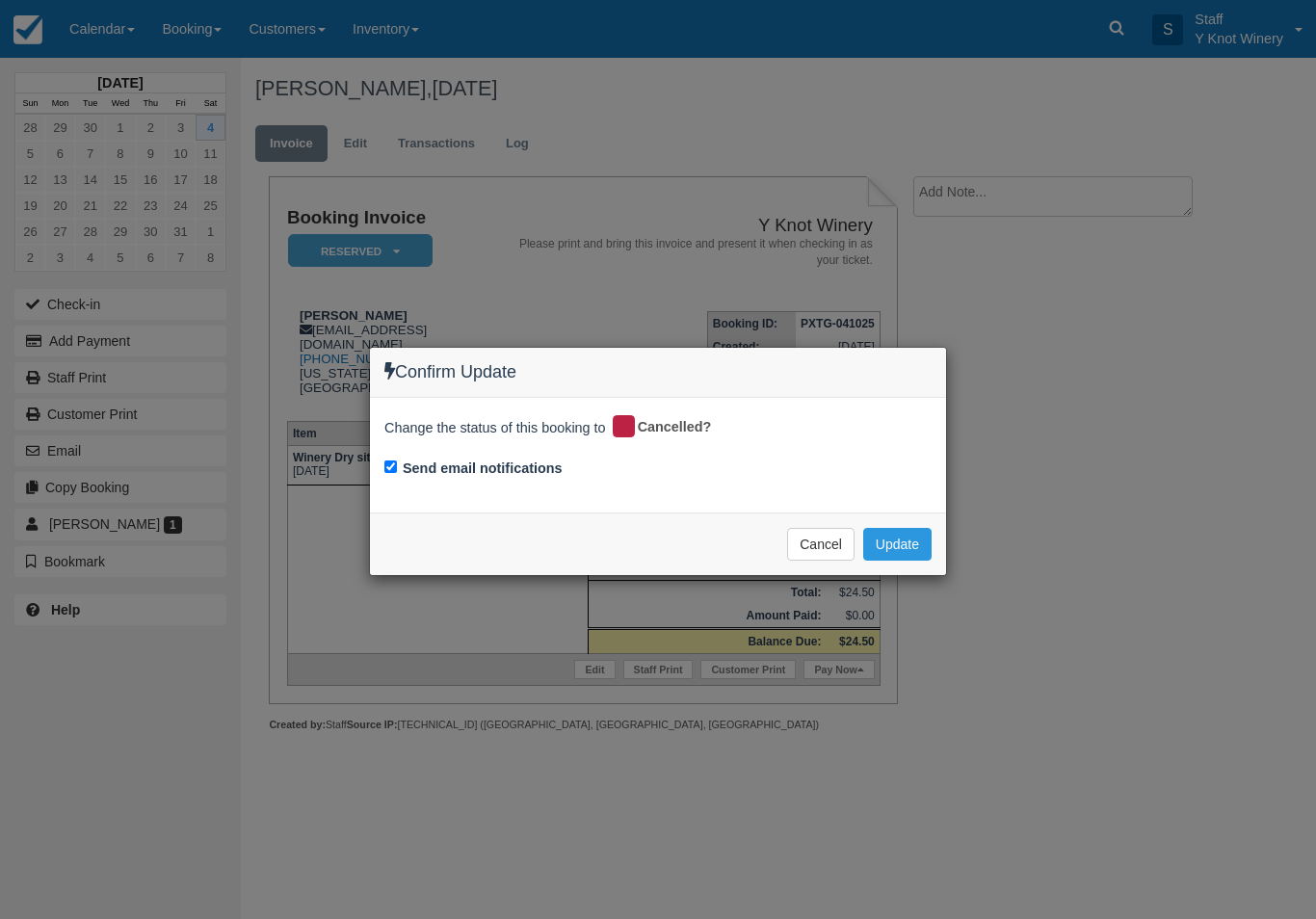
click at [892, 533] on button "Update" at bounding box center [897, 545] width 69 height 33
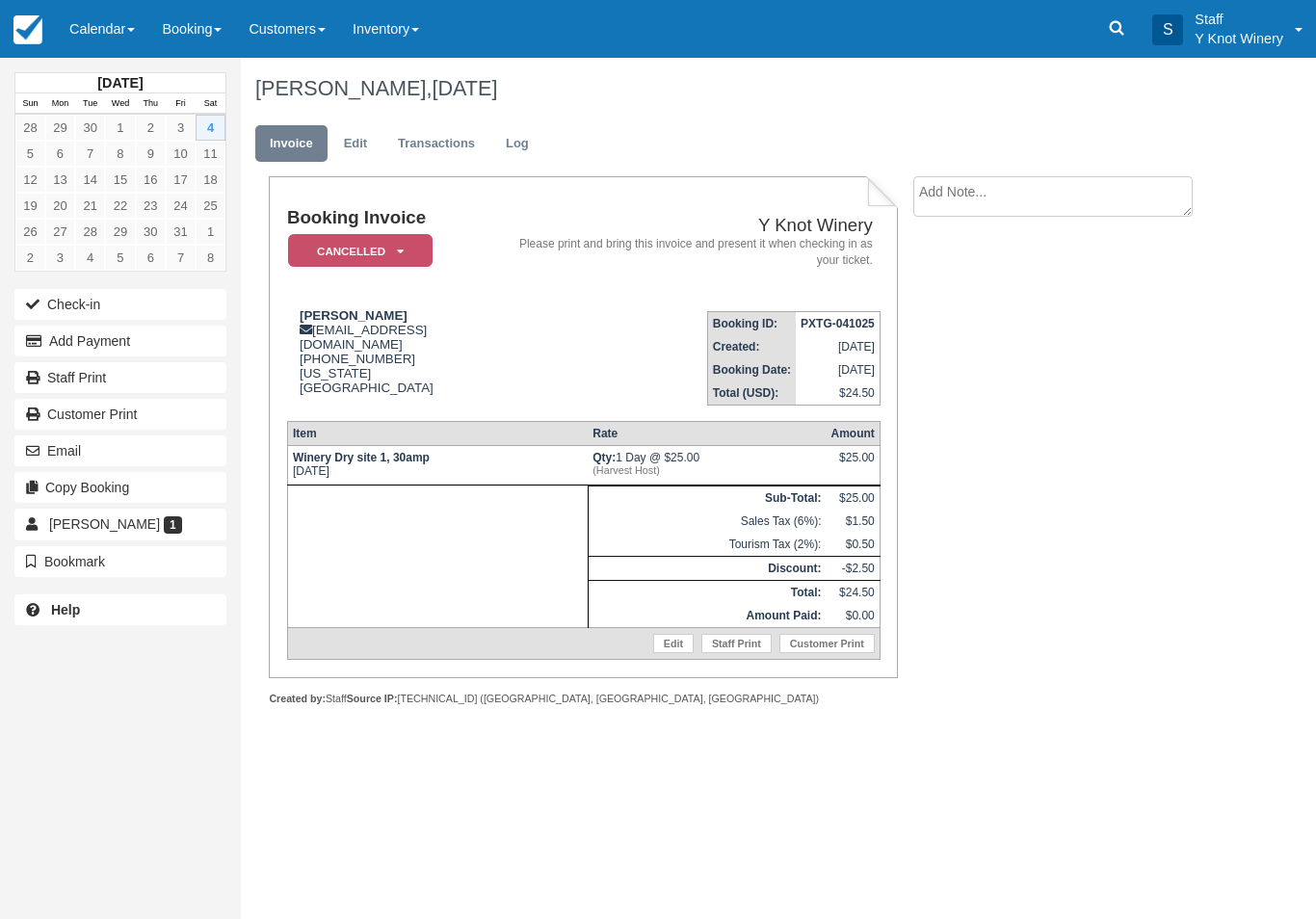
click at [104, 57] on link "Calendar" at bounding box center [103, 29] width 93 height 58
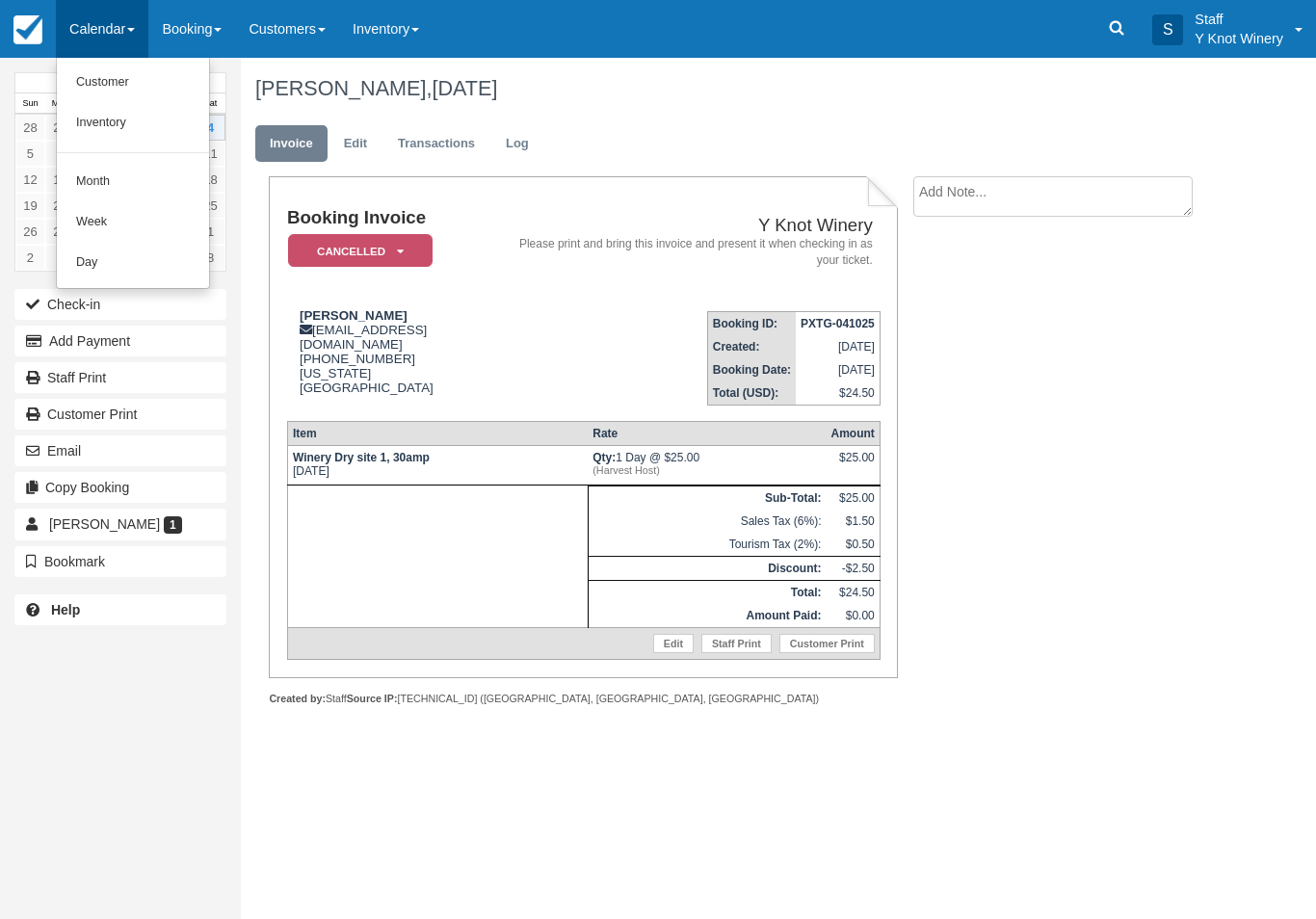
click at [119, 80] on link "Customer" at bounding box center [133, 83] width 152 height 41
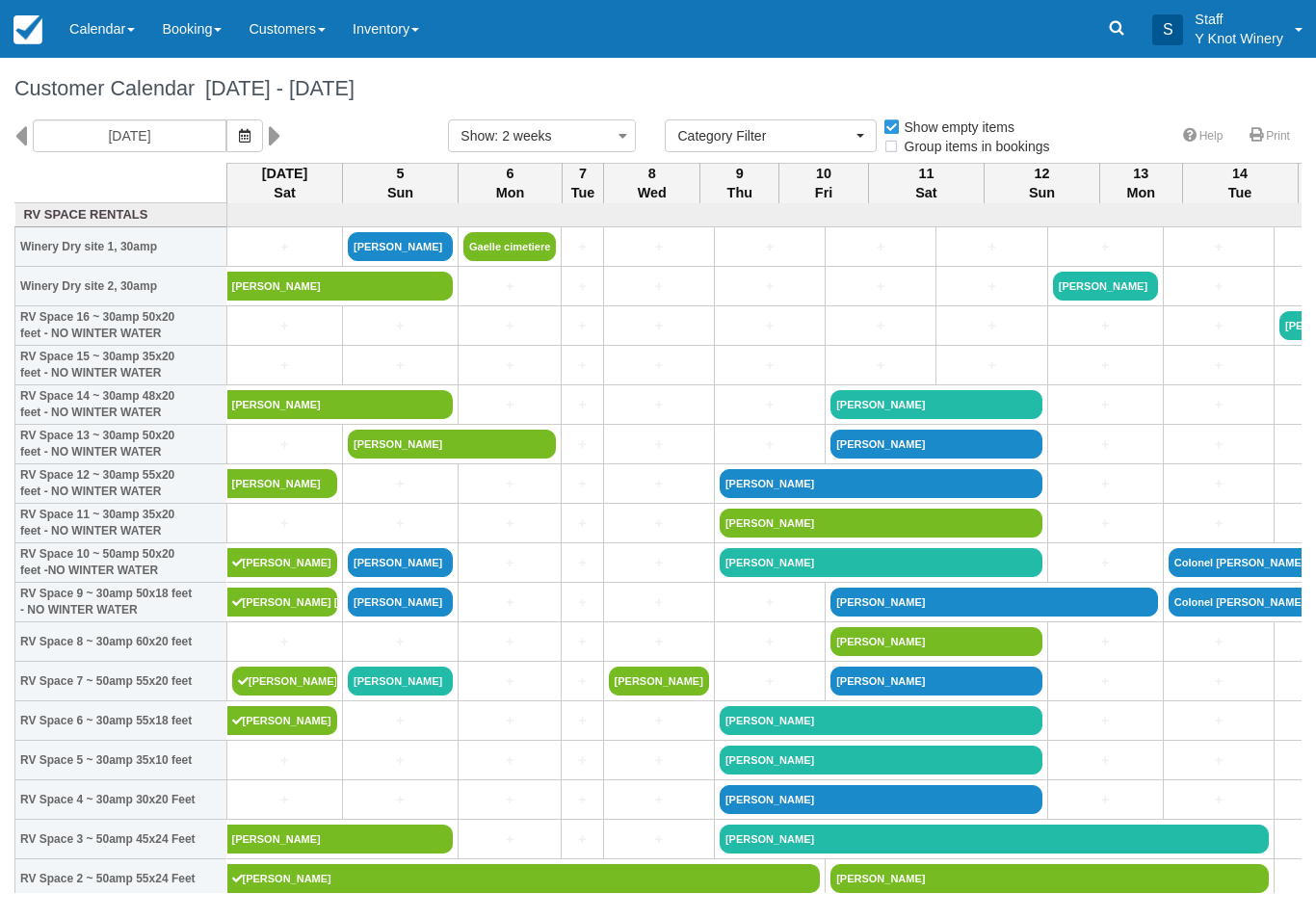
select select
